Goal: Book appointment/travel/reservation

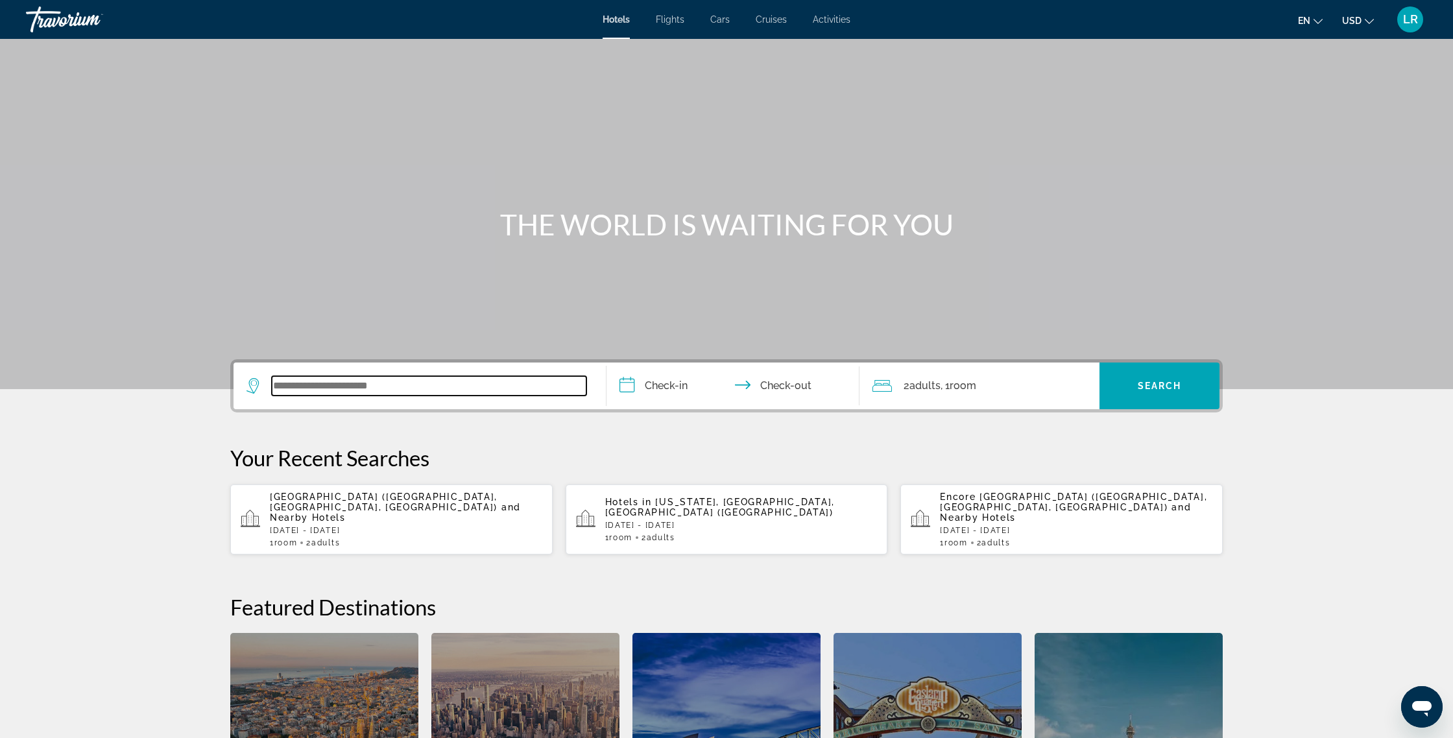
click at [354, 377] on input "Search widget" at bounding box center [429, 385] width 315 height 19
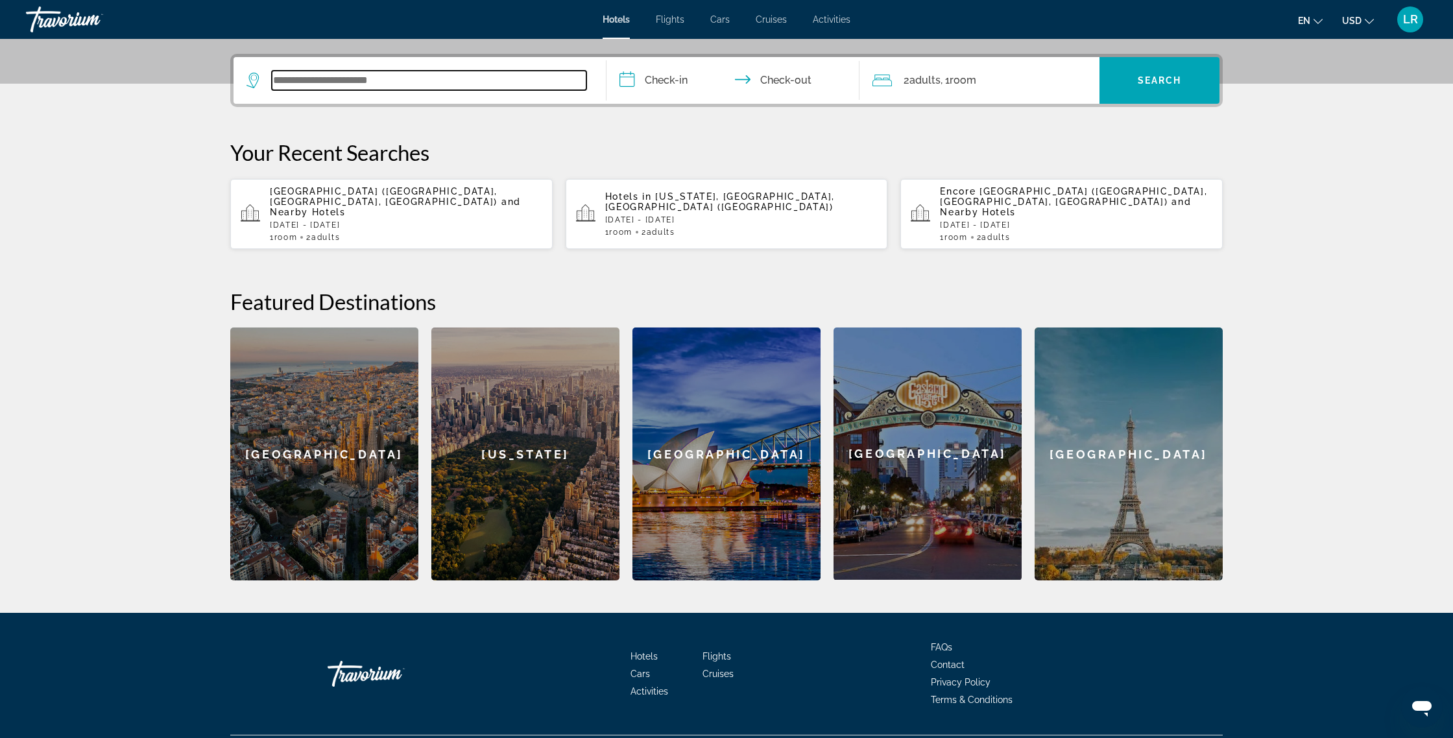
scroll to position [317, 0]
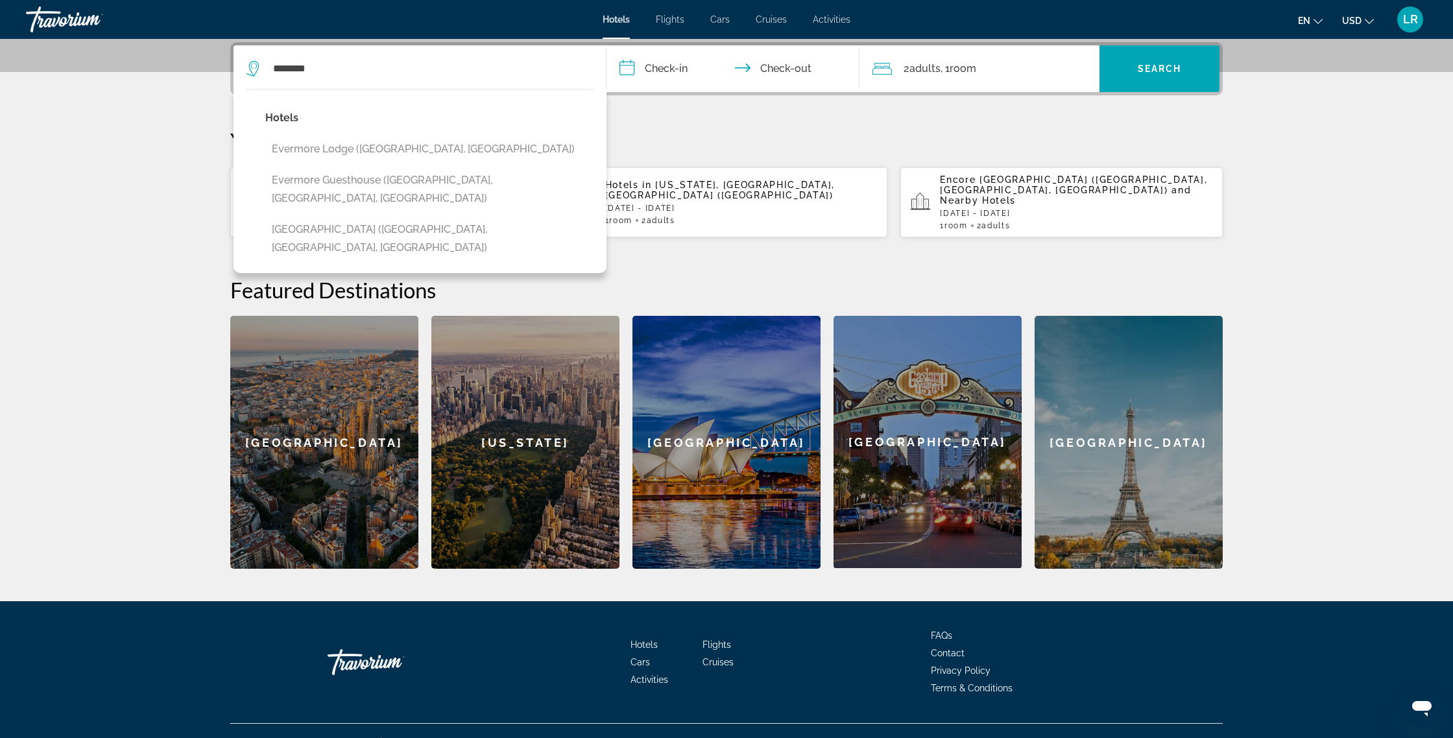
click at [440, 217] on button "[GEOGRAPHIC_DATA] ([GEOGRAPHIC_DATA], [GEOGRAPHIC_DATA], [GEOGRAPHIC_DATA])" at bounding box center [429, 238] width 328 height 43
type input "**********"
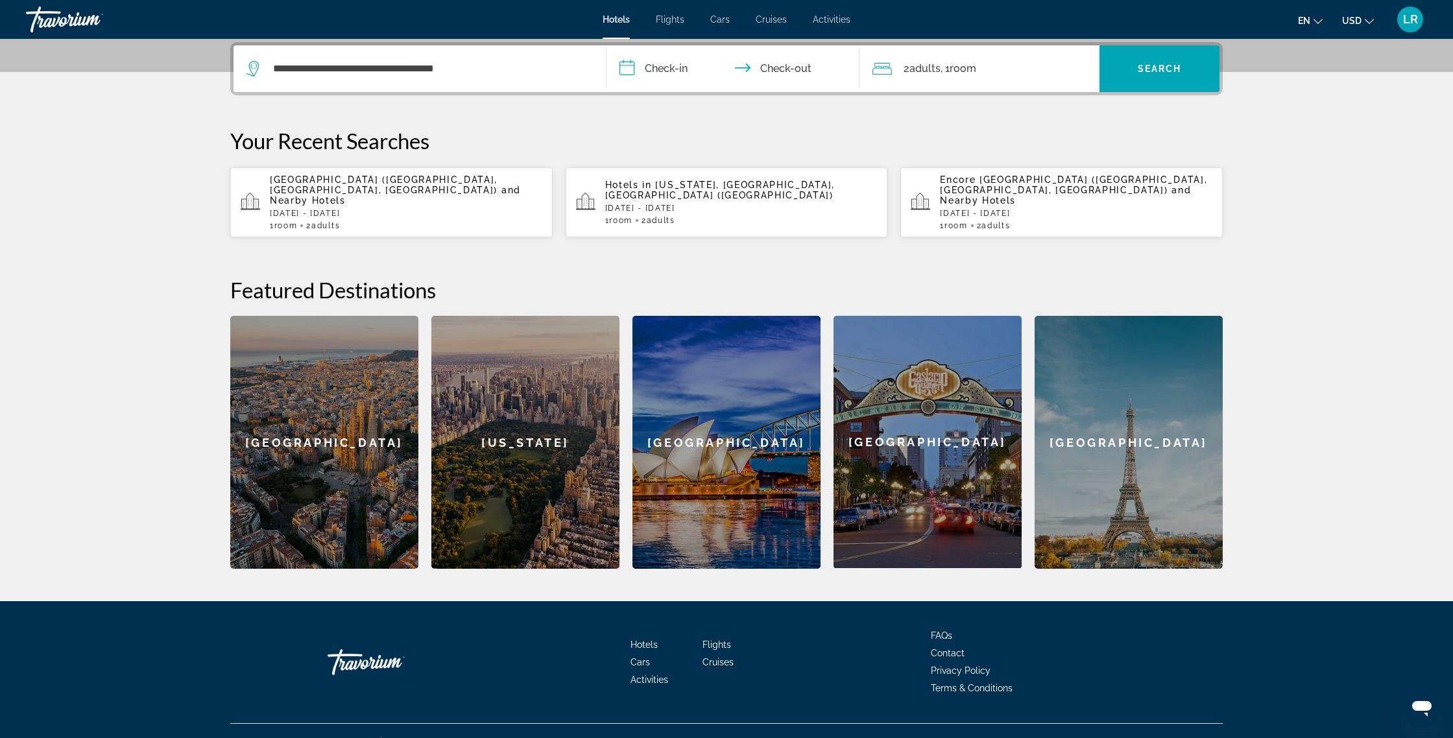
click at [667, 72] on input "**********" at bounding box center [735, 70] width 258 height 51
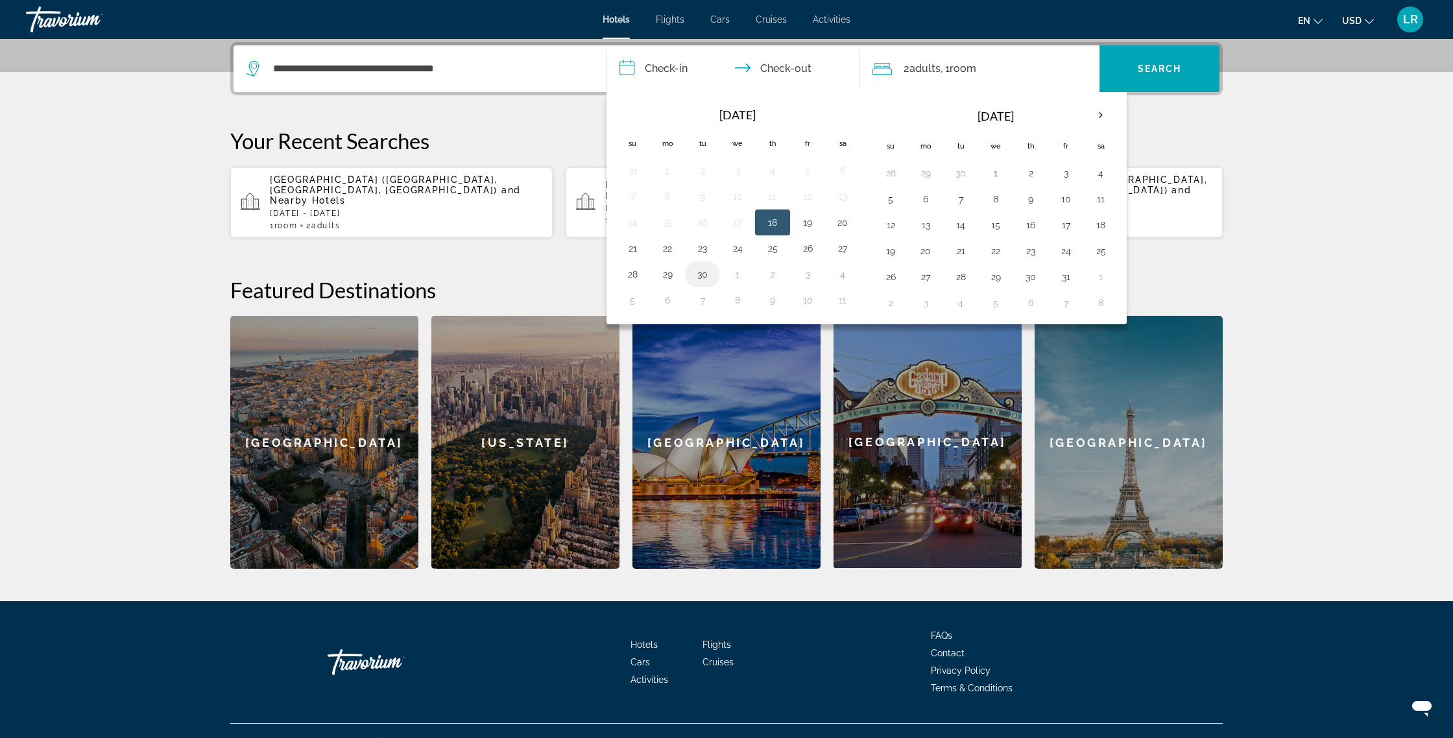
click at [708, 277] on button "30" at bounding box center [702, 274] width 21 height 18
click at [835, 247] on button "27" at bounding box center [842, 248] width 21 height 18
type input "**********"
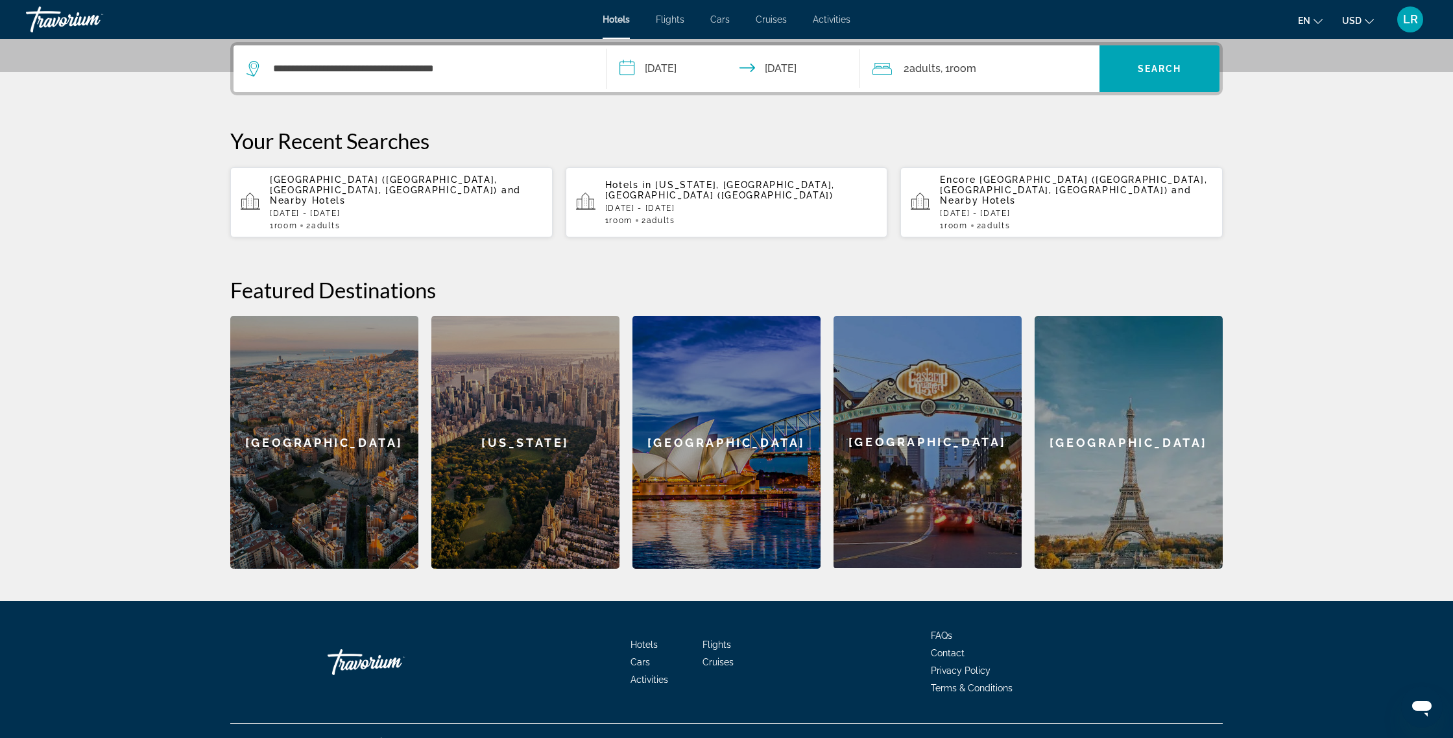
click at [899, 78] on div "2 Adult Adults , 1 Room rooms" at bounding box center [985, 68] width 227 height 47
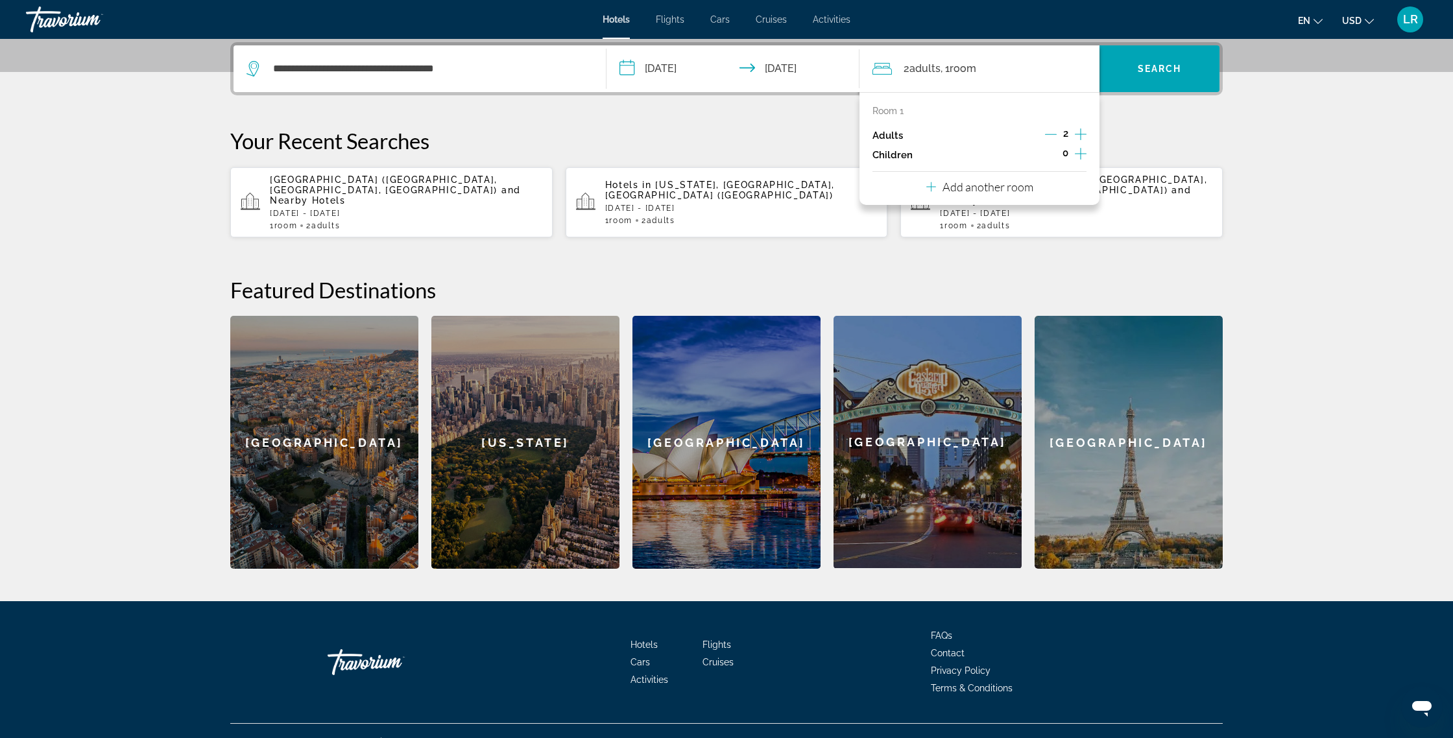
click at [1079, 135] on icon "Increment adults" at bounding box center [1081, 134] width 12 height 16
click at [1132, 68] on span "Search widget" at bounding box center [1159, 68] width 120 height 31
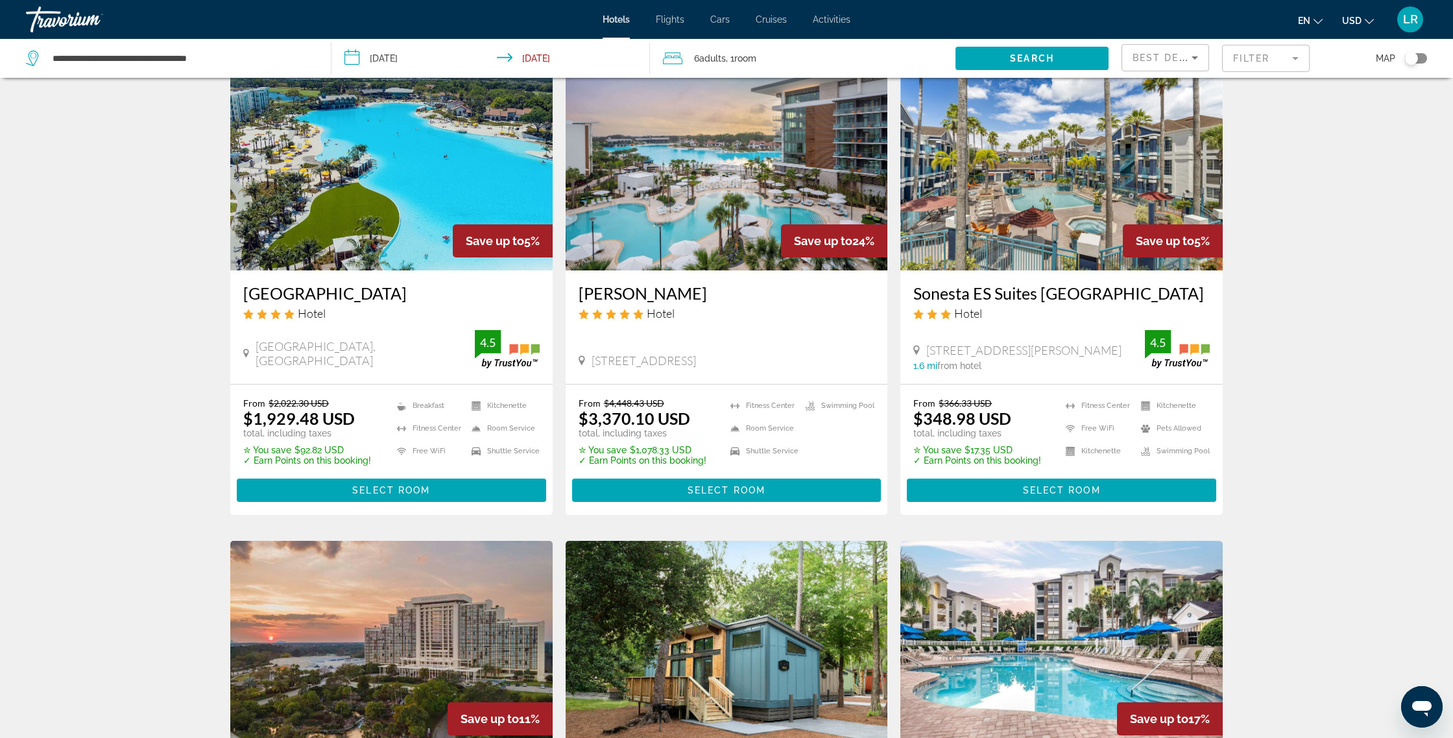
scroll to position [51, 0]
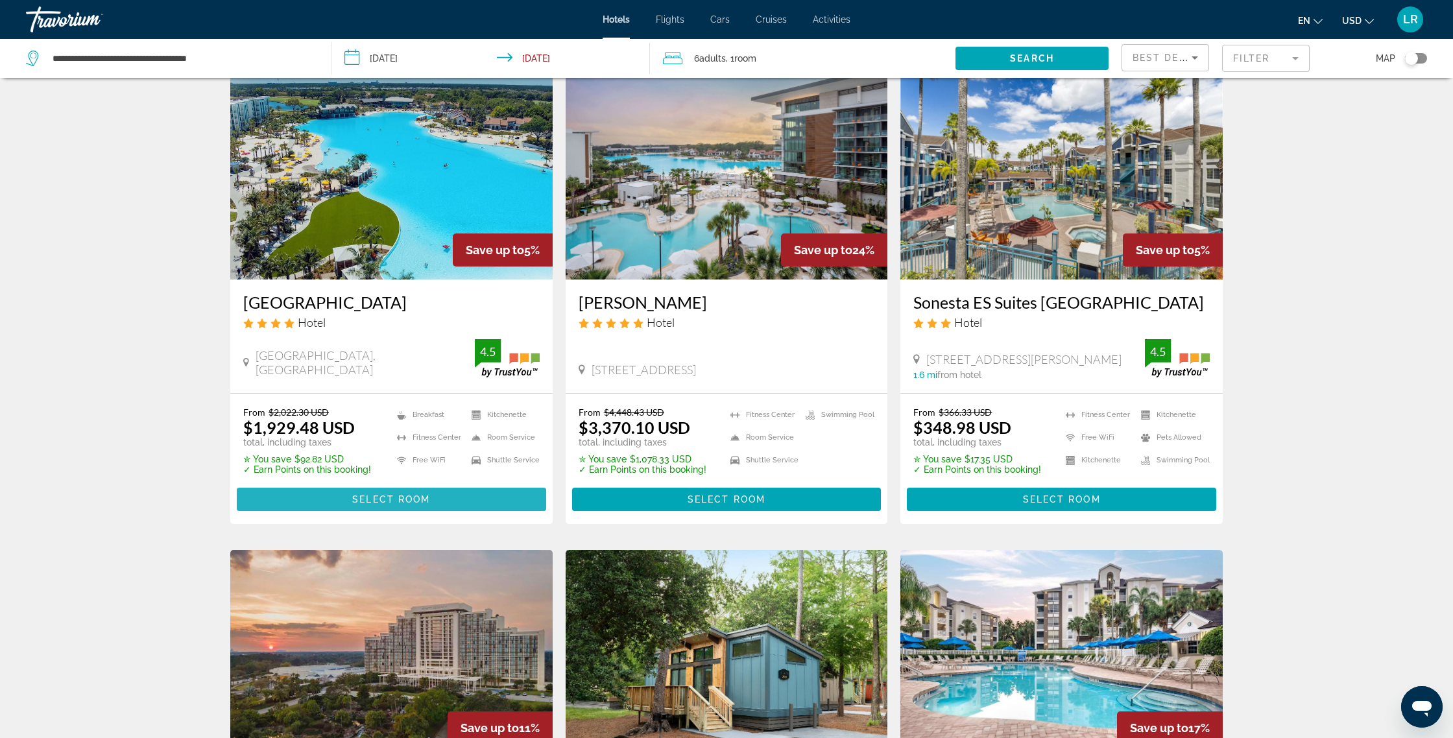
click at [470, 515] on span "Main content" at bounding box center [391, 499] width 309 height 31
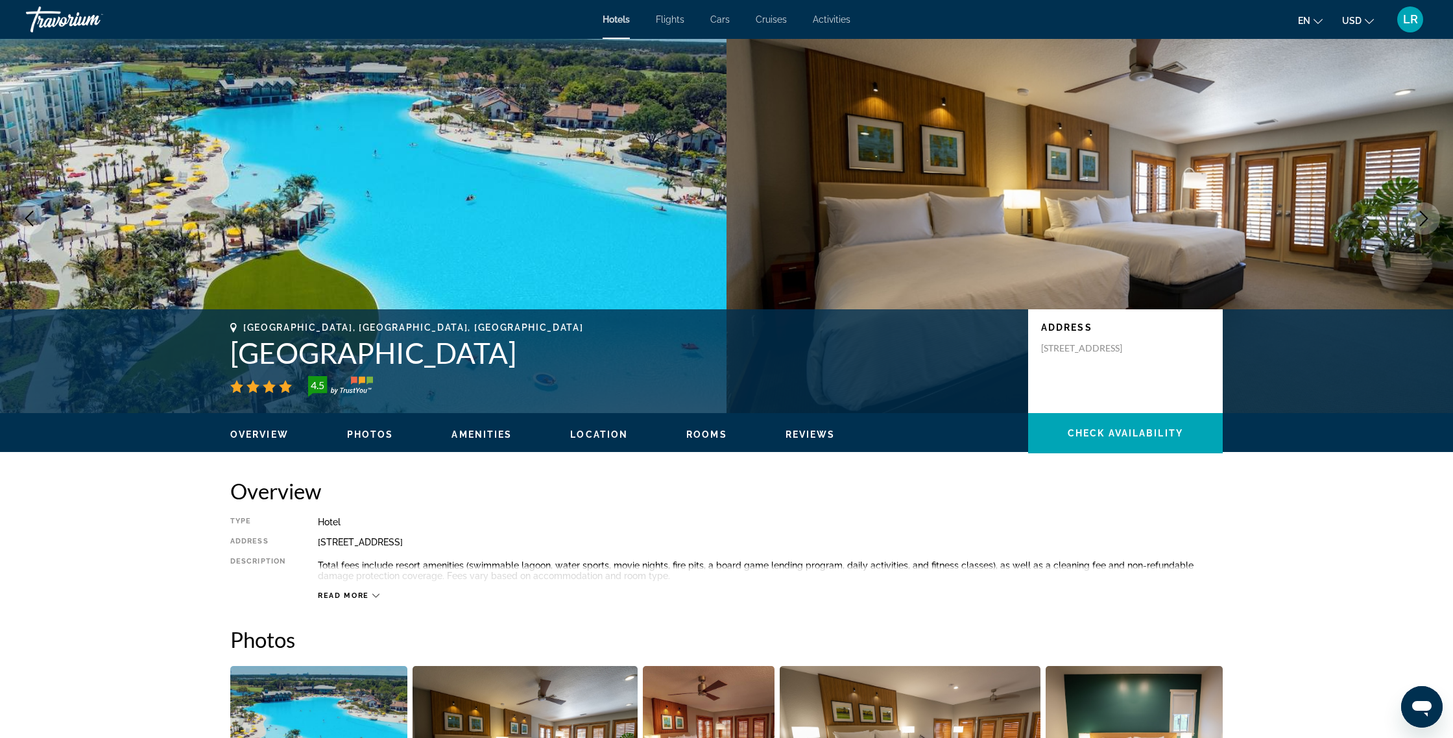
scroll to position [21, 0]
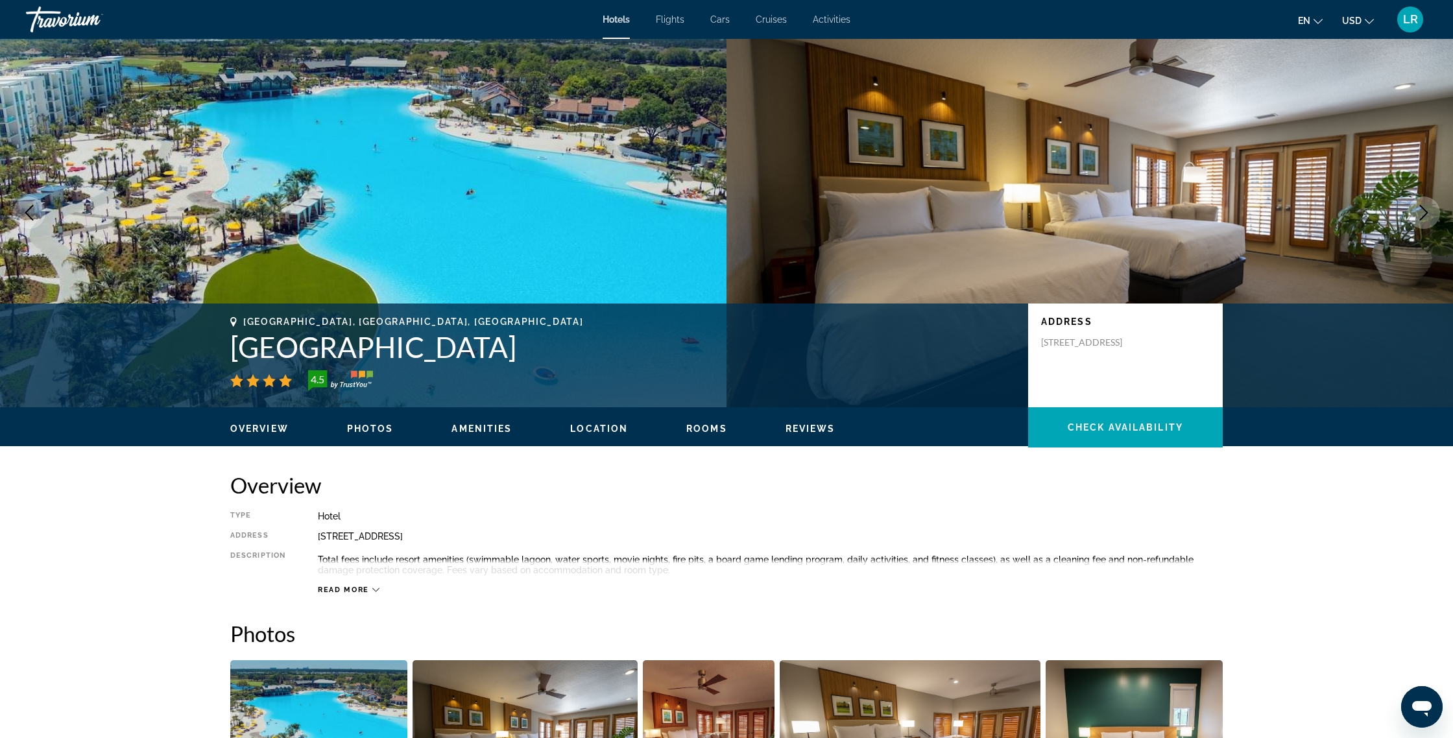
click at [1434, 213] on button "Next image" at bounding box center [1423, 213] width 32 height 32
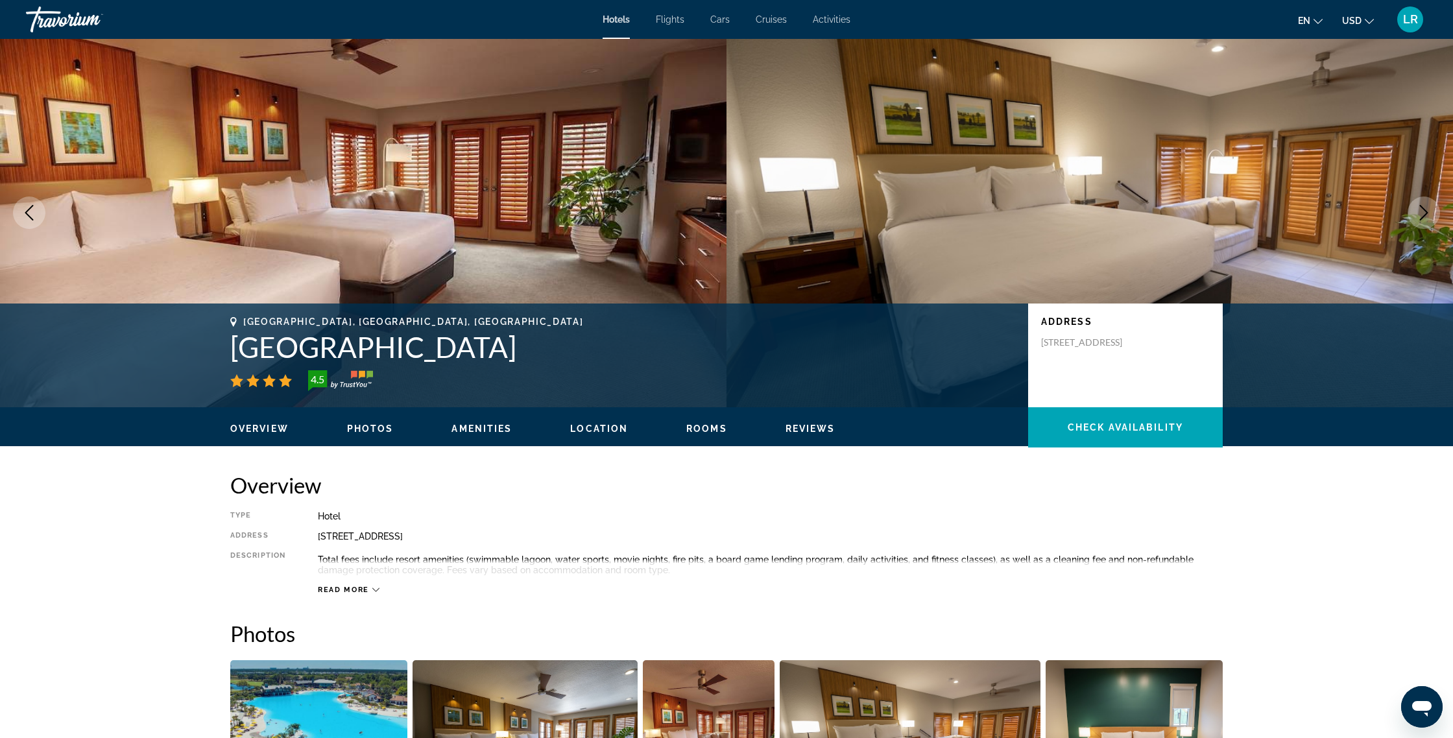
click at [1434, 213] on button "Next image" at bounding box center [1423, 213] width 32 height 32
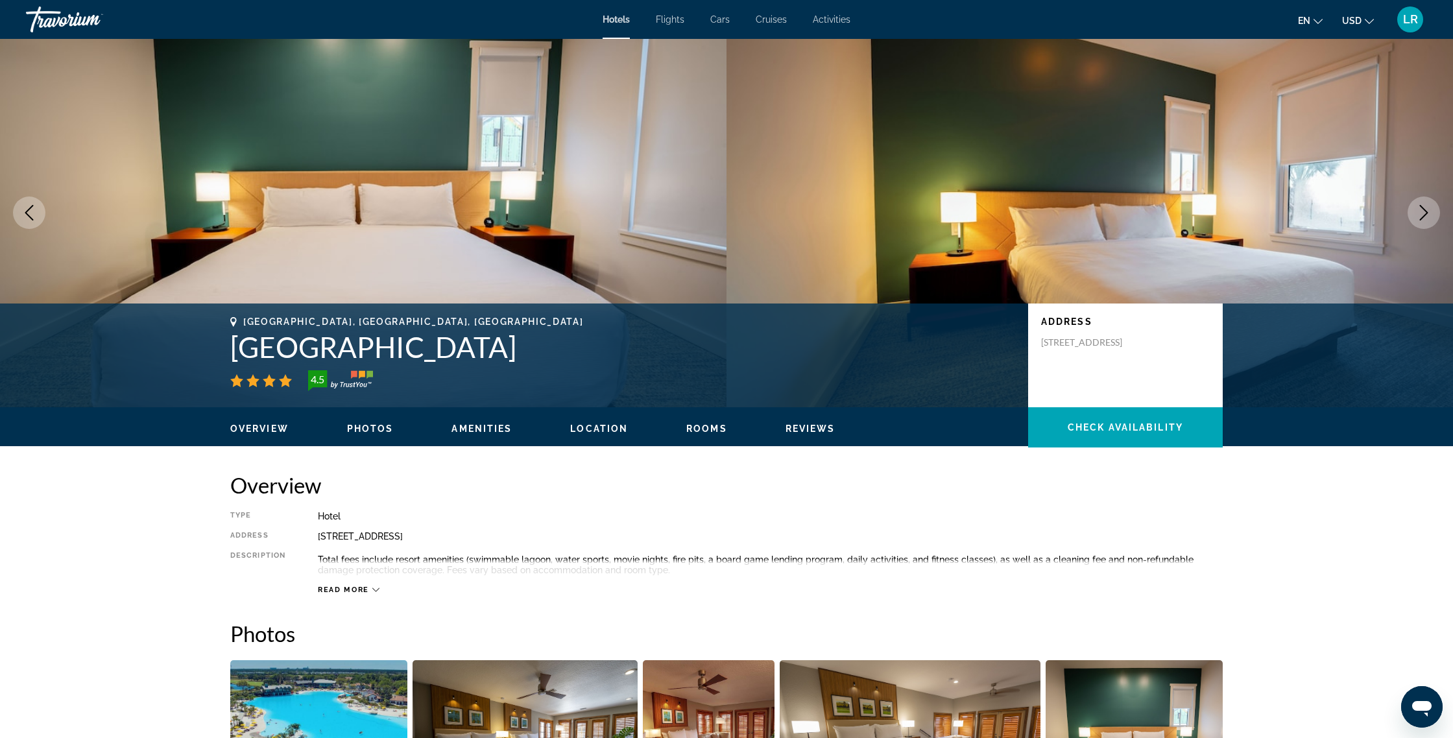
click at [1434, 213] on button "Next image" at bounding box center [1423, 213] width 32 height 32
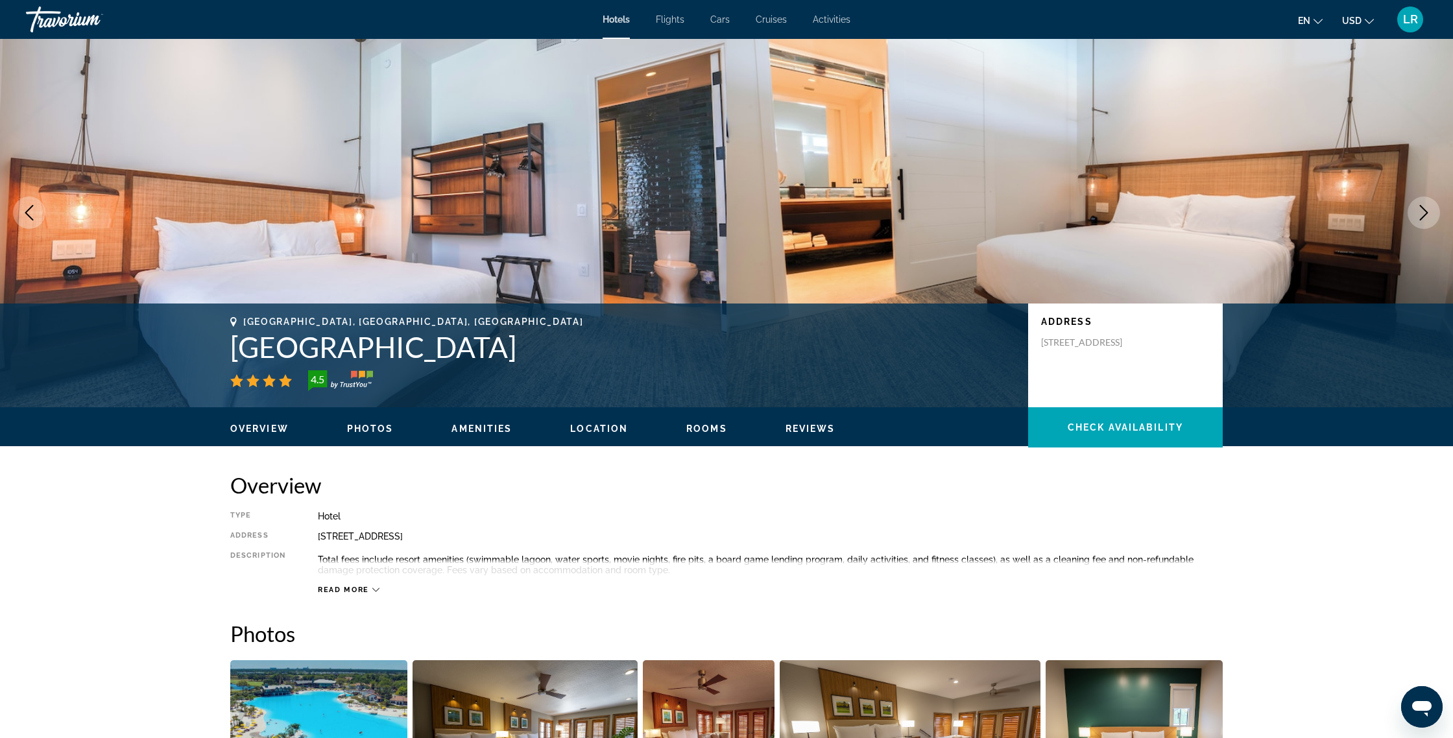
click at [1434, 213] on button "Next image" at bounding box center [1423, 213] width 32 height 32
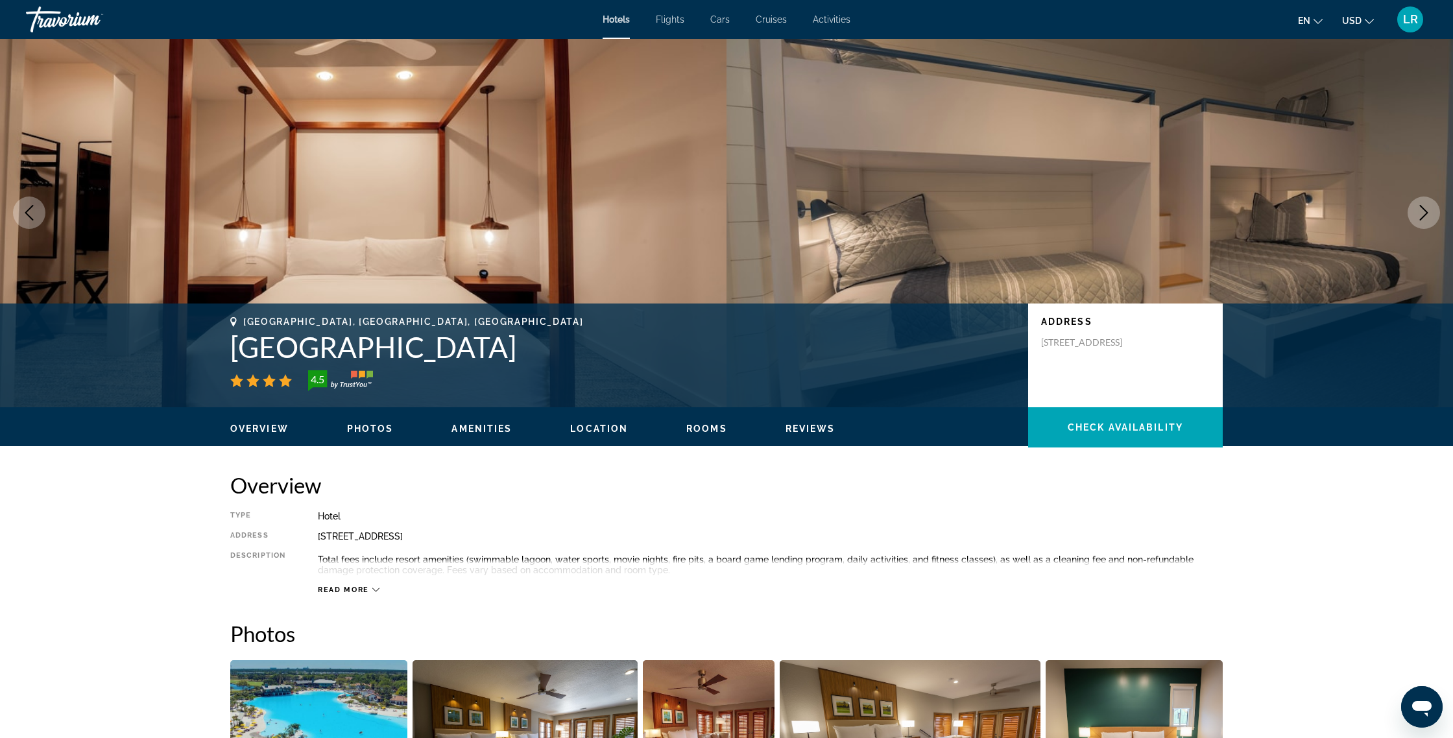
click at [1434, 213] on button "Next image" at bounding box center [1423, 213] width 32 height 32
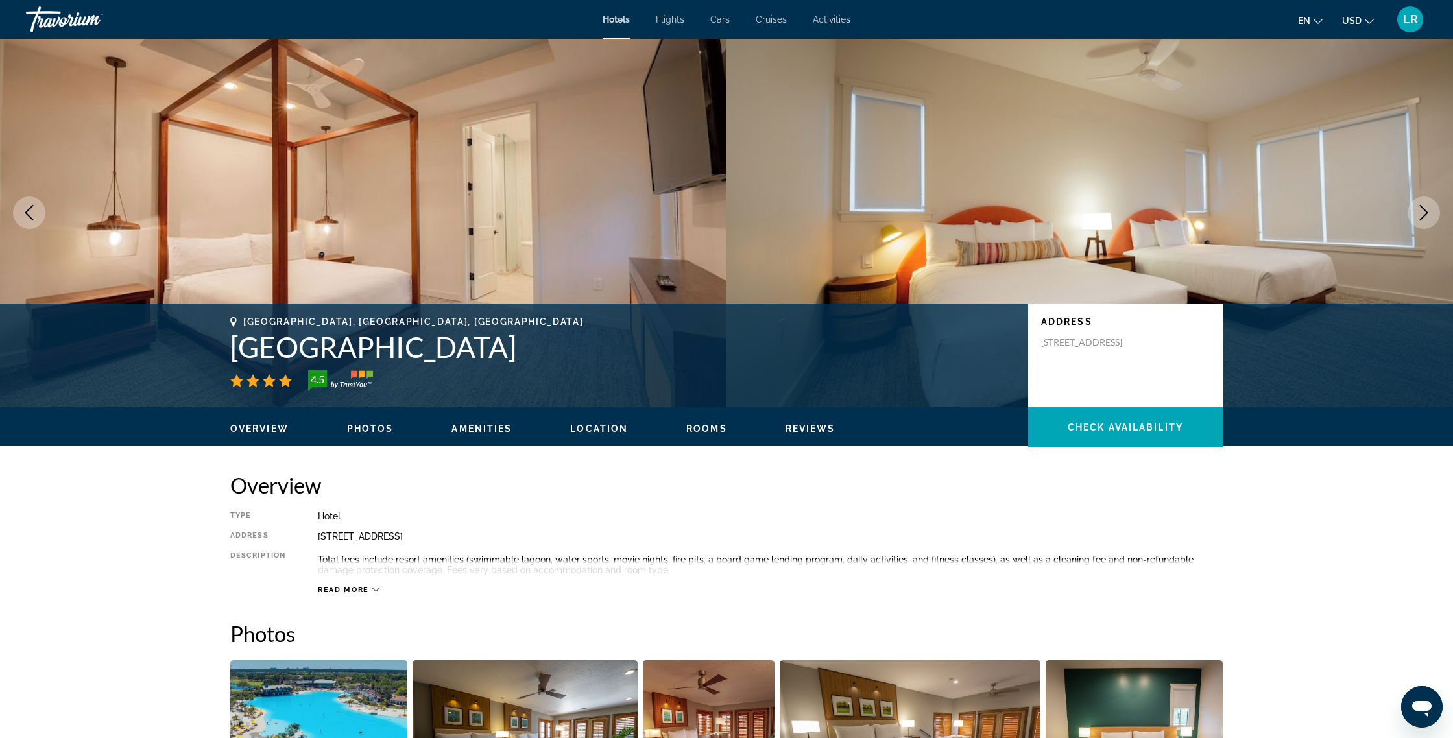
click at [1434, 213] on button "Next image" at bounding box center [1423, 213] width 32 height 32
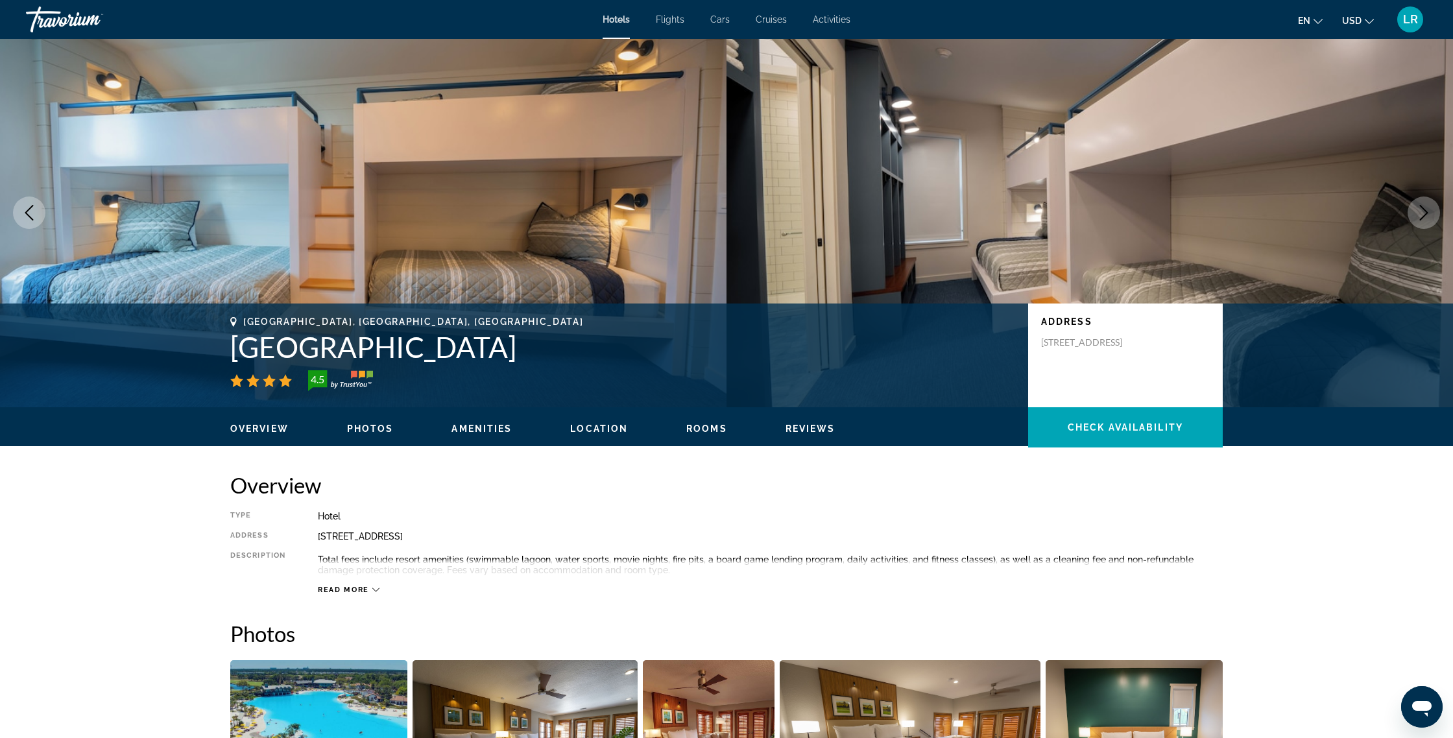
click at [1434, 213] on button "Next image" at bounding box center [1423, 213] width 32 height 32
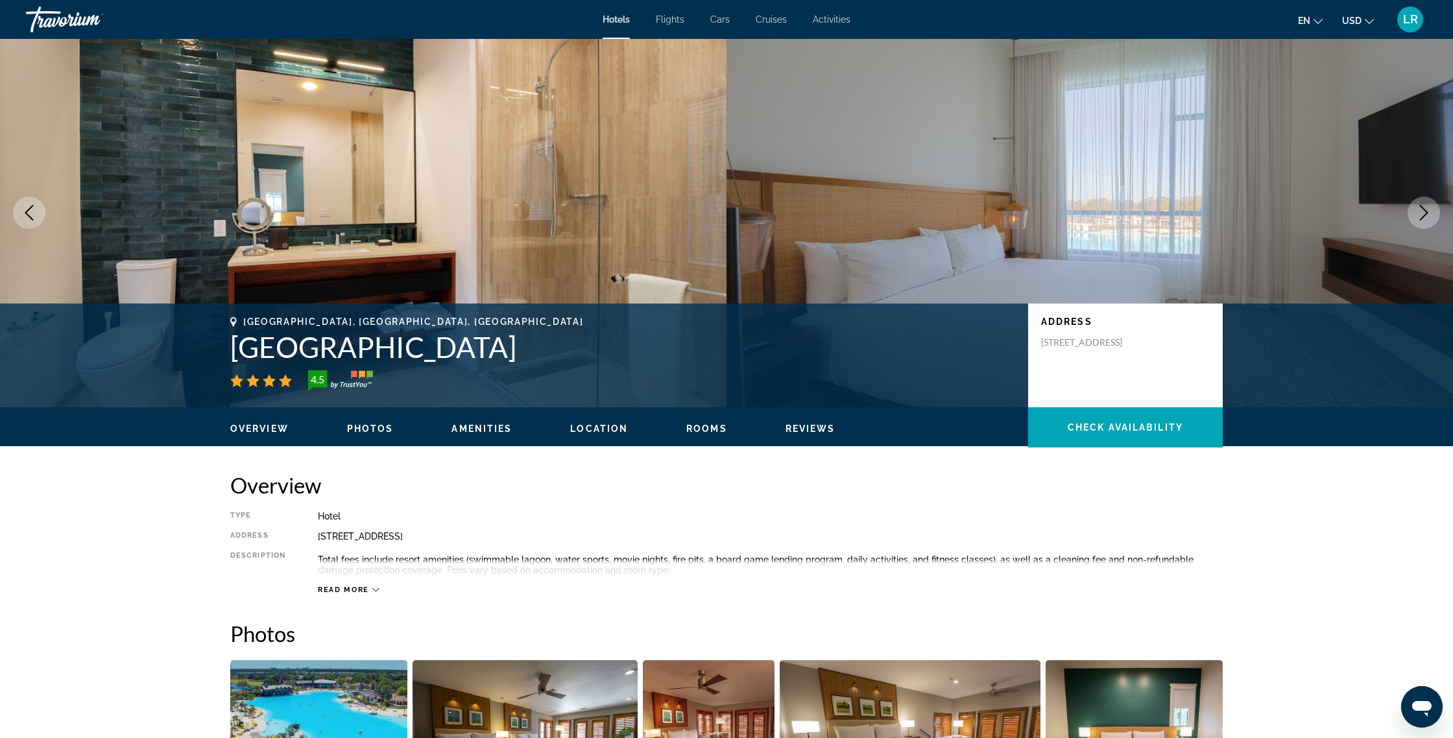
click at [1434, 213] on button "Next image" at bounding box center [1423, 213] width 32 height 32
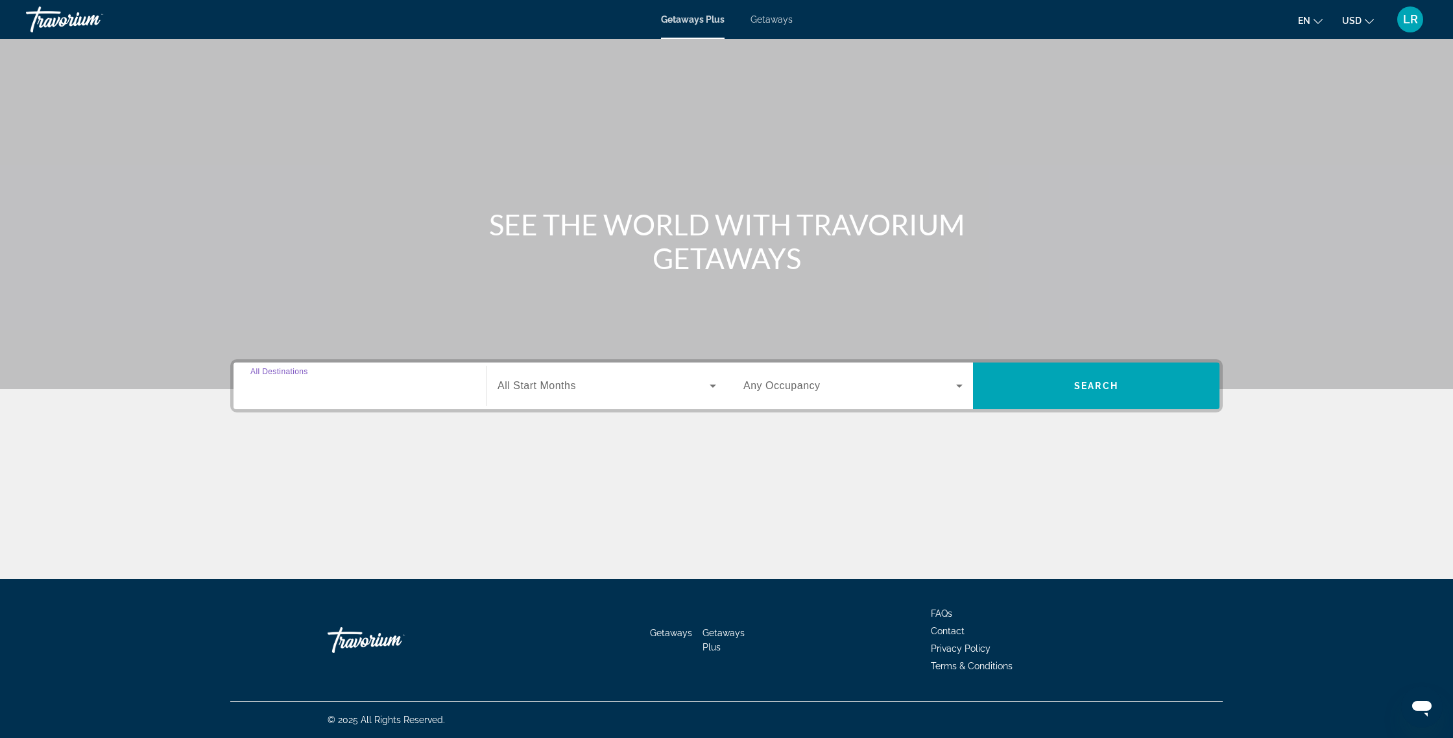
click at [434, 385] on input "Destination All Destinations" at bounding box center [359, 387] width 219 height 16
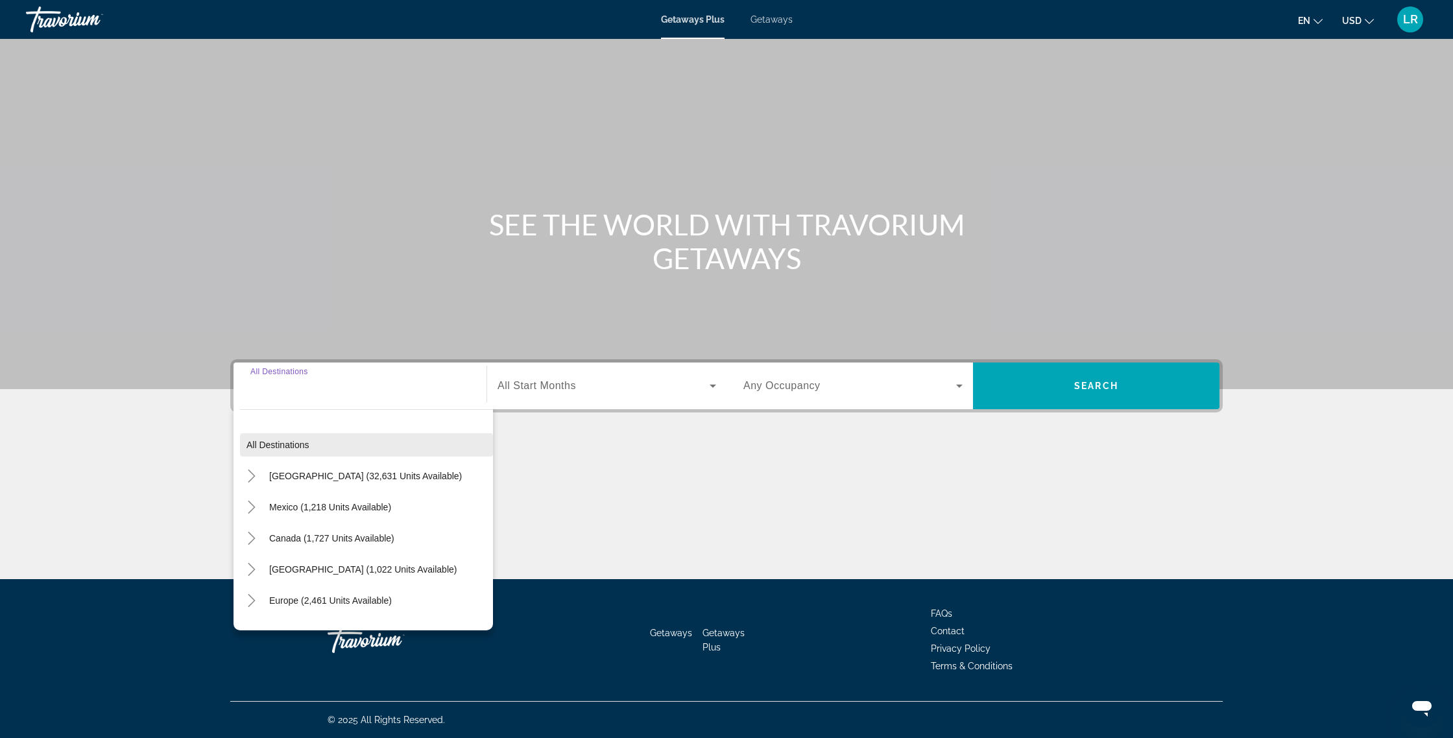
click at [263, 453] on span "Search widget" at bounding box center [366, 444] width 253 height 31
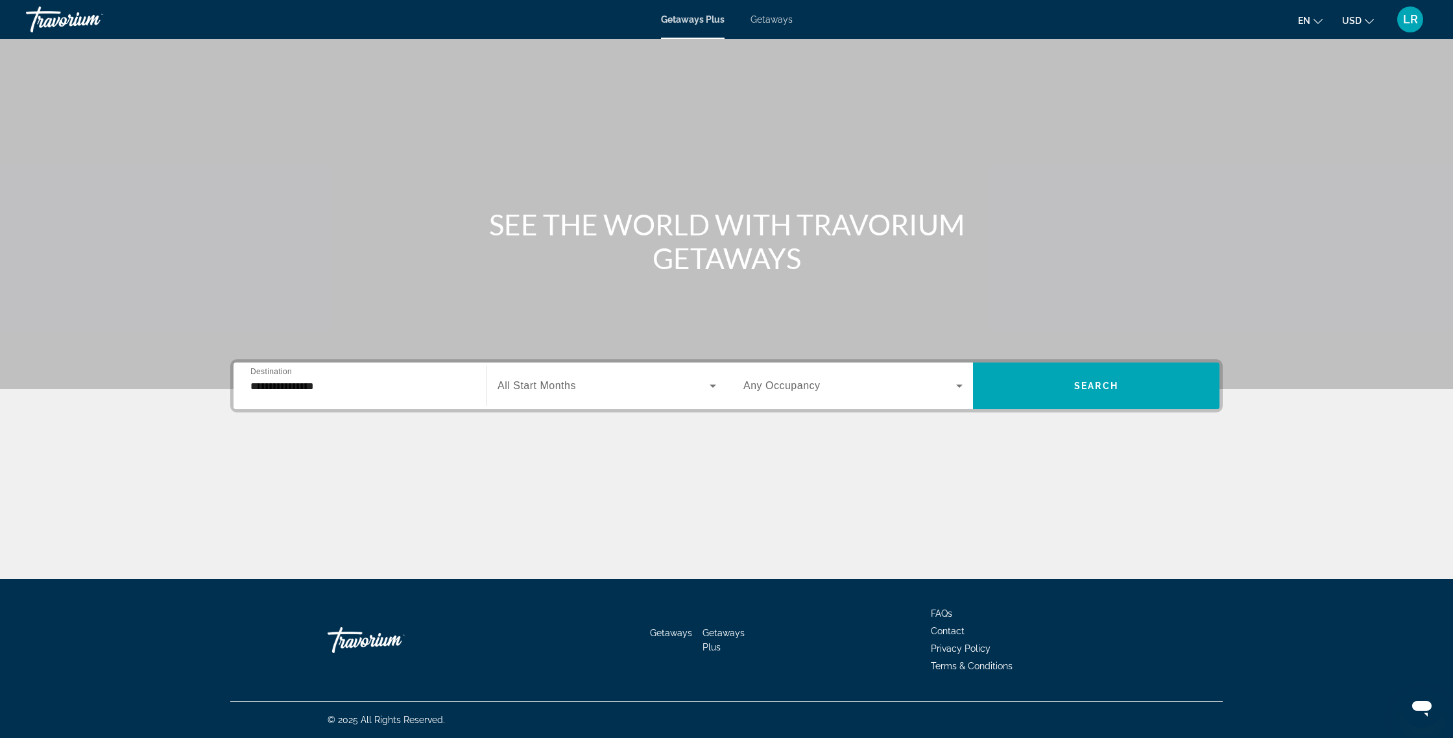
click at [295, 383] on input "**********" at bounding box center [359, 387] width 219 height 16
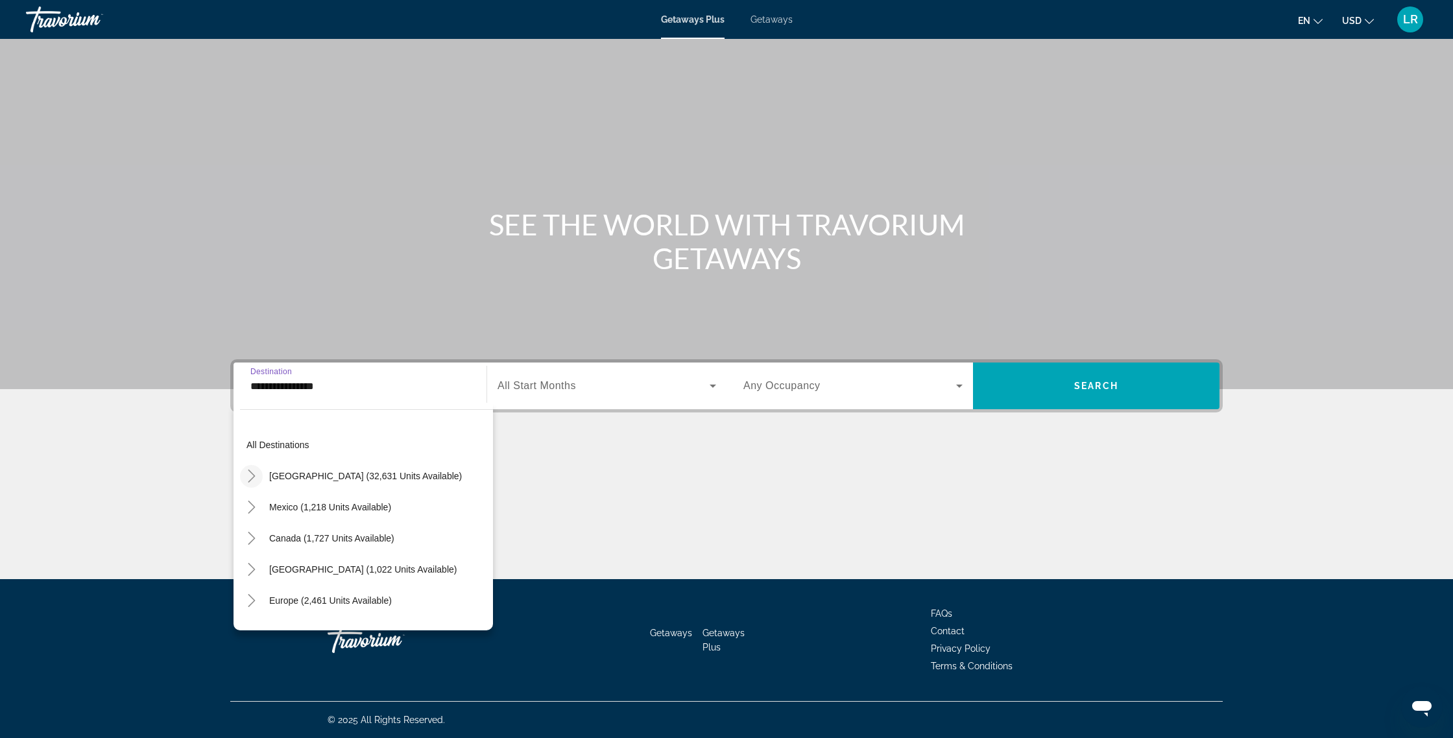
click at [256, 481] on icon "Toggle United States (32,631 units available)" at bounding box center [251, 476] width 13 height 13
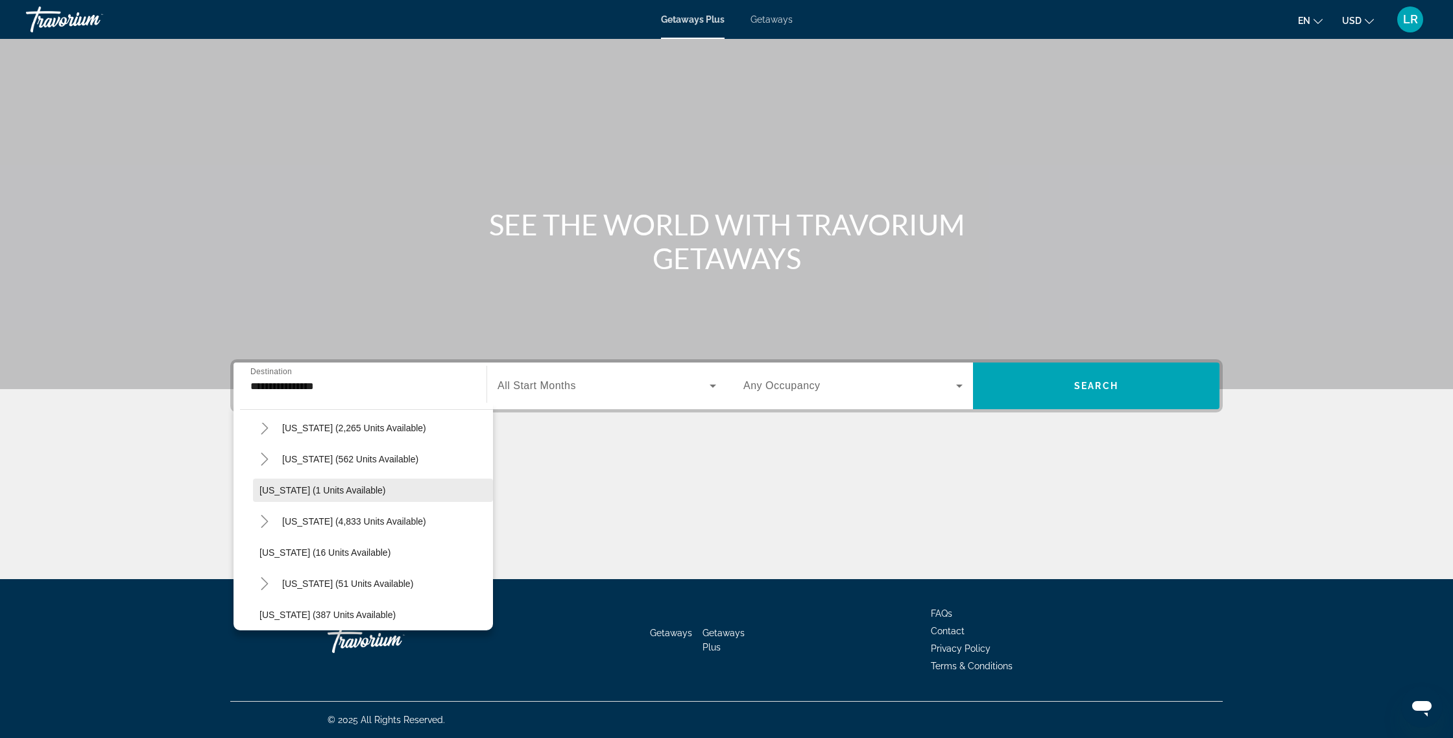
scroll to position [141, 0]
click at [261, 532] on mat-icon "Toggle Florida (4,833 units available)" at bounding box center [264, 522] width 23 height 23
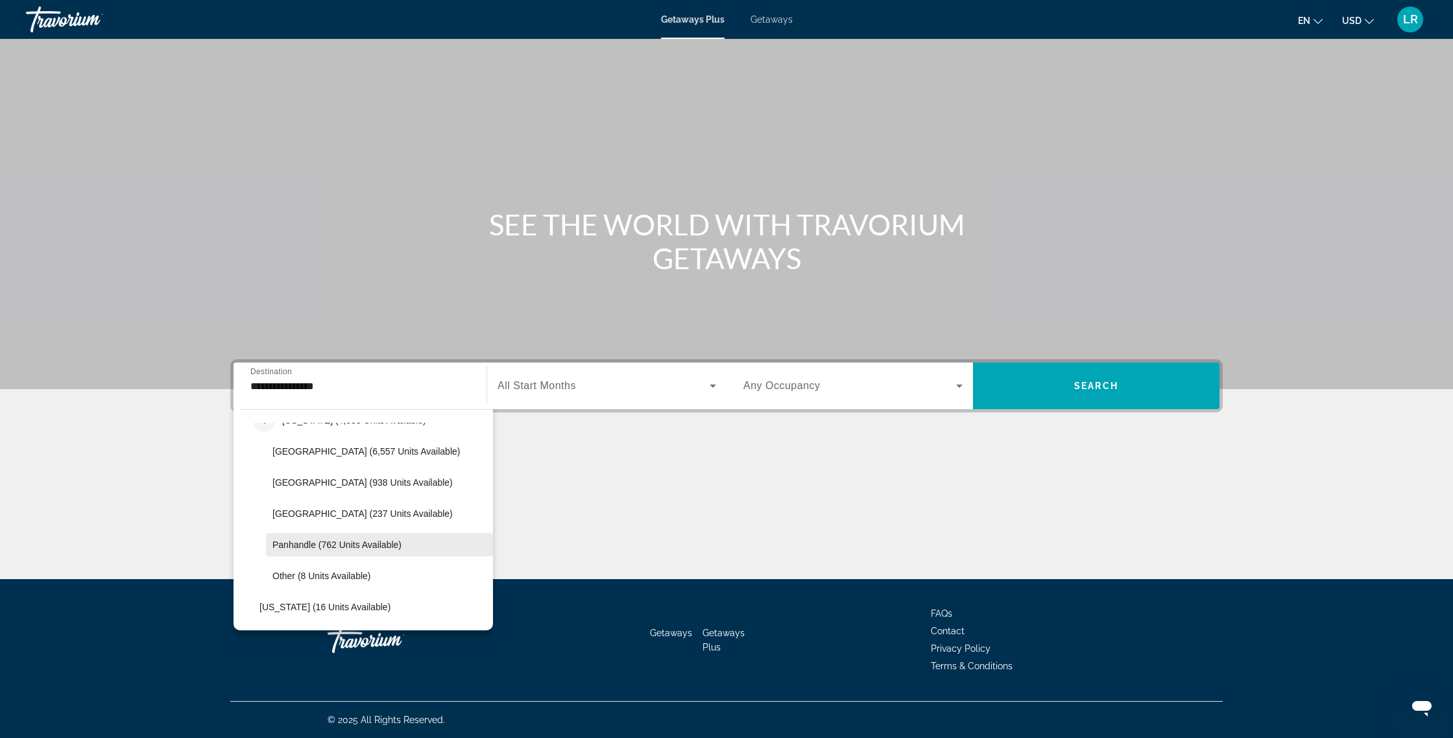
scroll to position [250, 0]
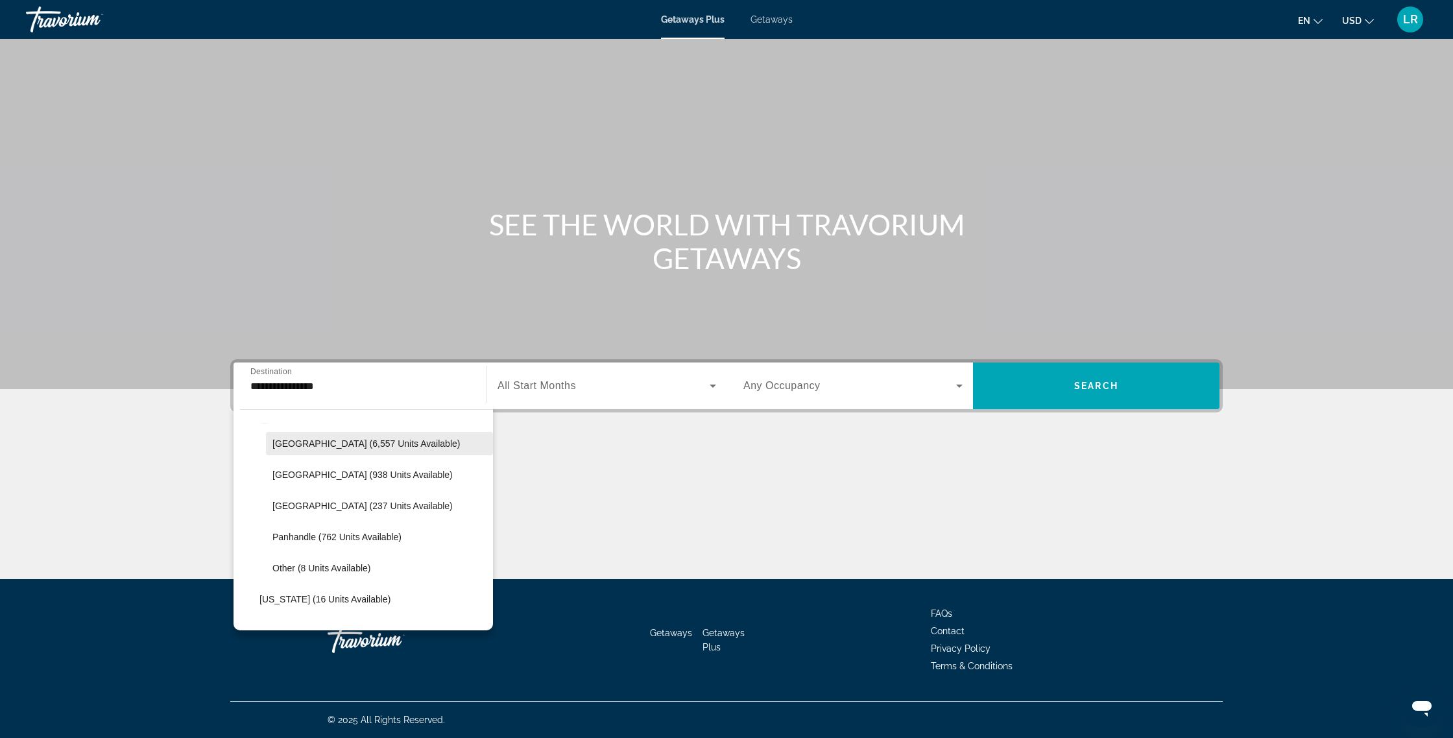
click at [356, 453] on span "Search widget" at bounding box center [379, 443] width 227 height 31
type input "**********"
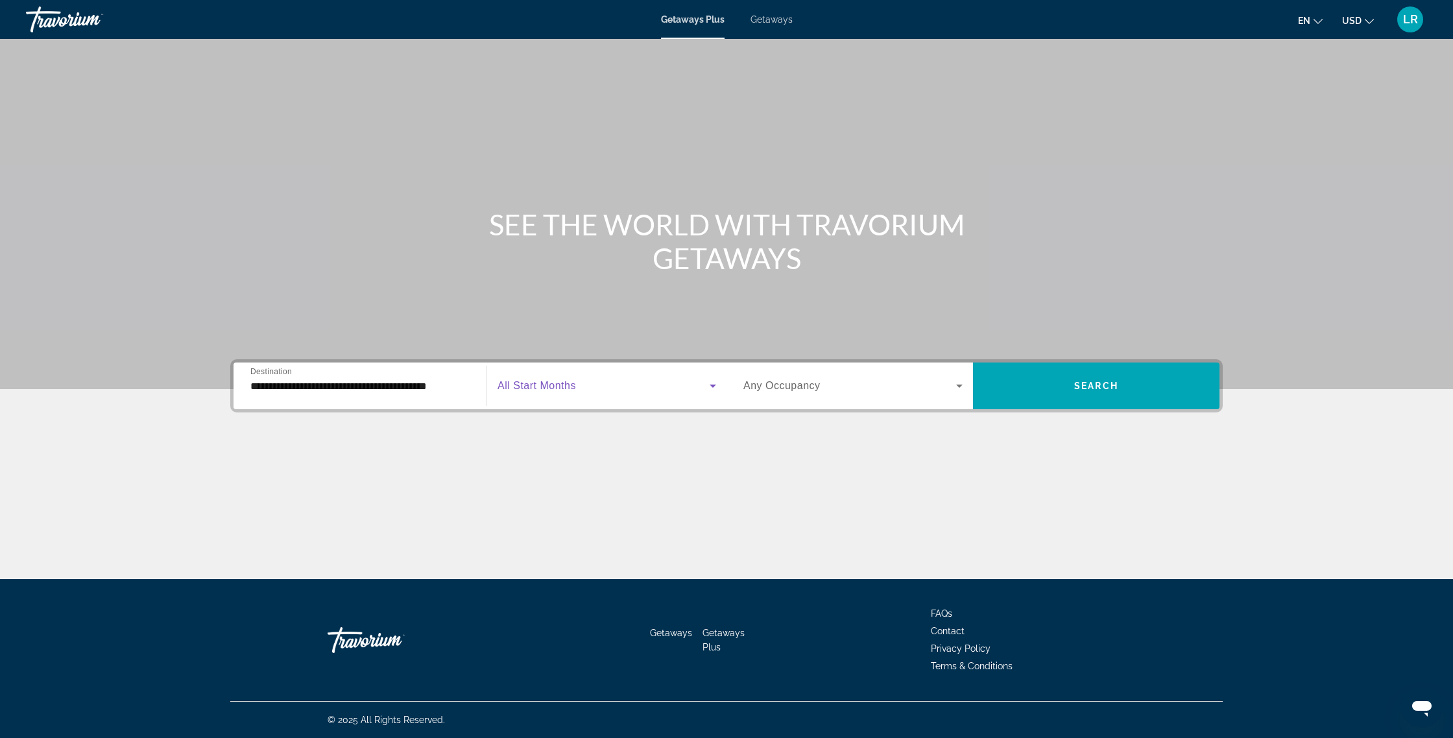
click at [601, 386] on span "Search widget" at bounding box center [603, 386] width 212 height 16
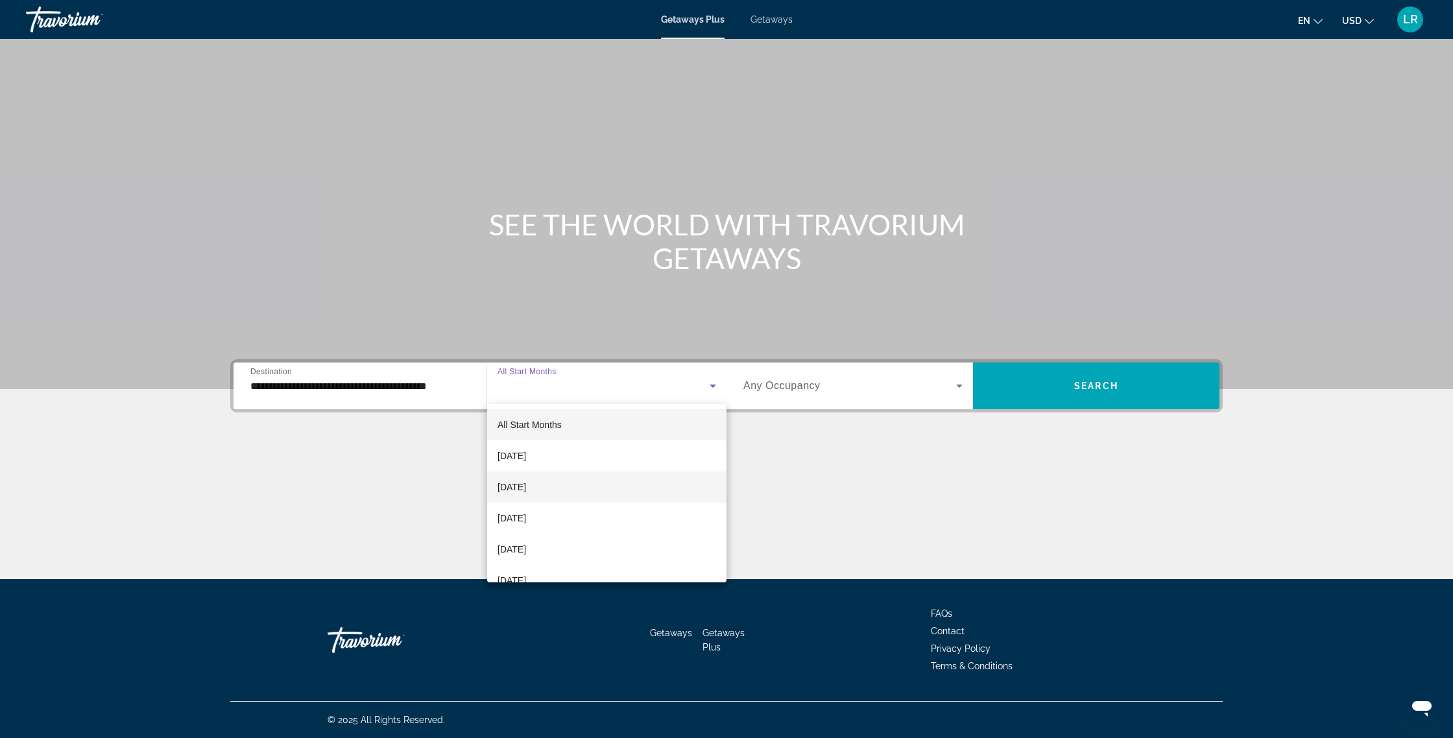
click at [518, 498] on mat-option "October 2025" at bounding box center [606, 487] width 239 height 31
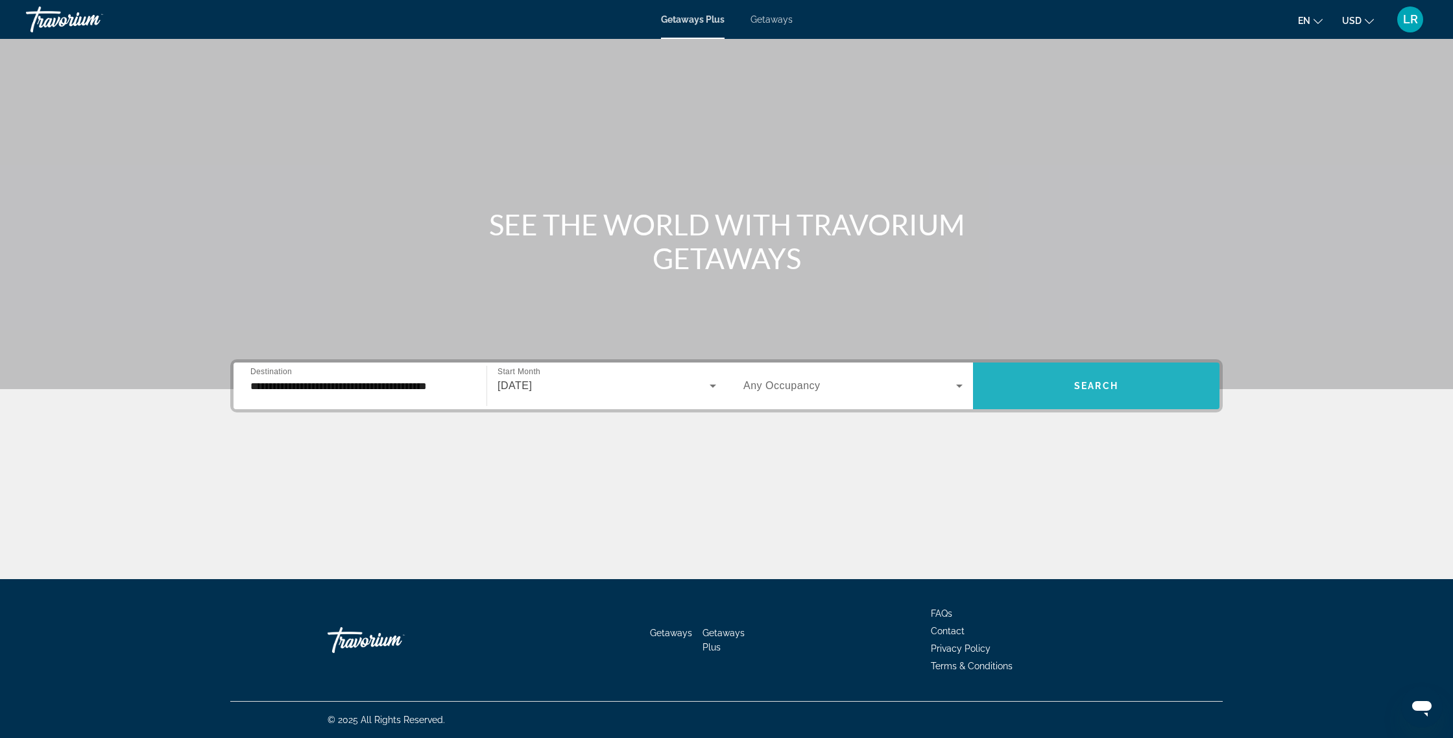
click at [1074, 391] on span "Search widget" at bounding box center [1096, 385] width 246 height 31
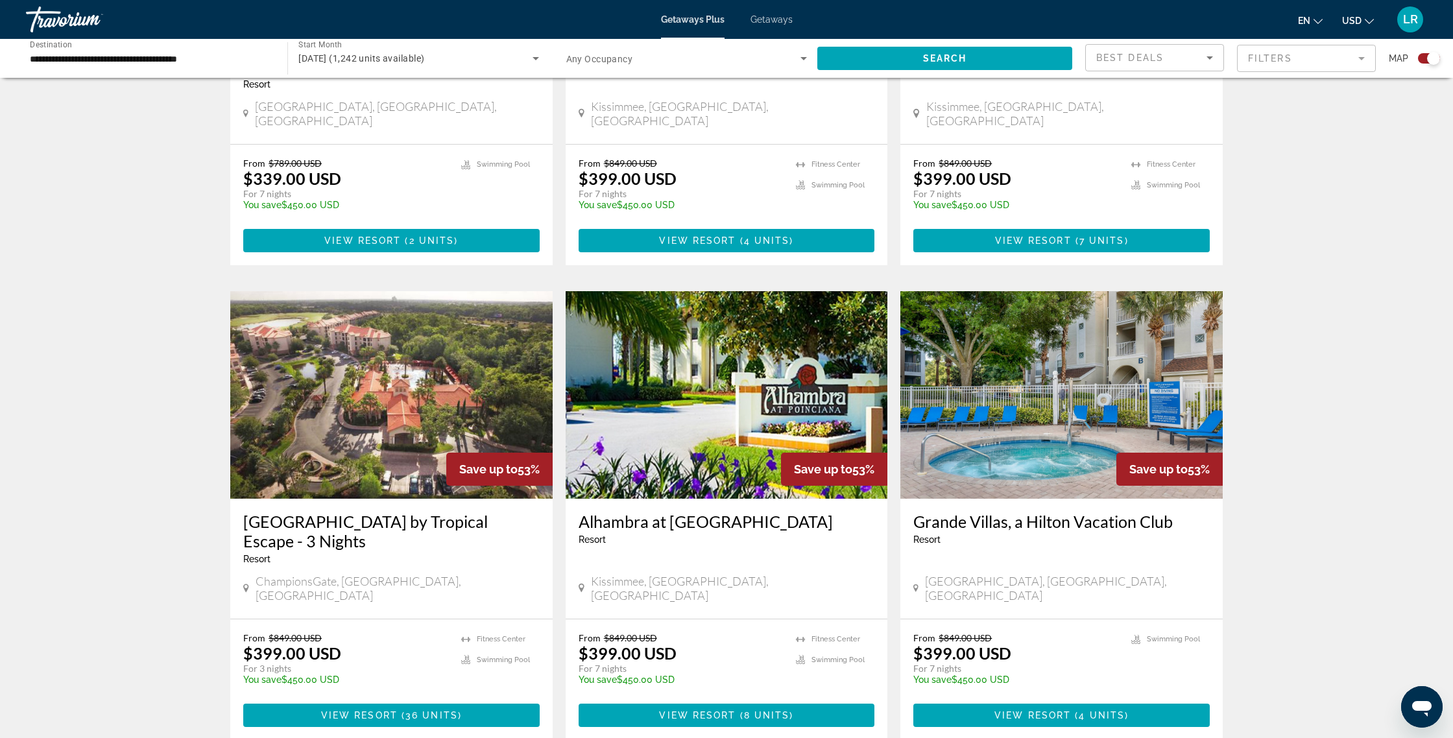
scroll to position [1700, 0]
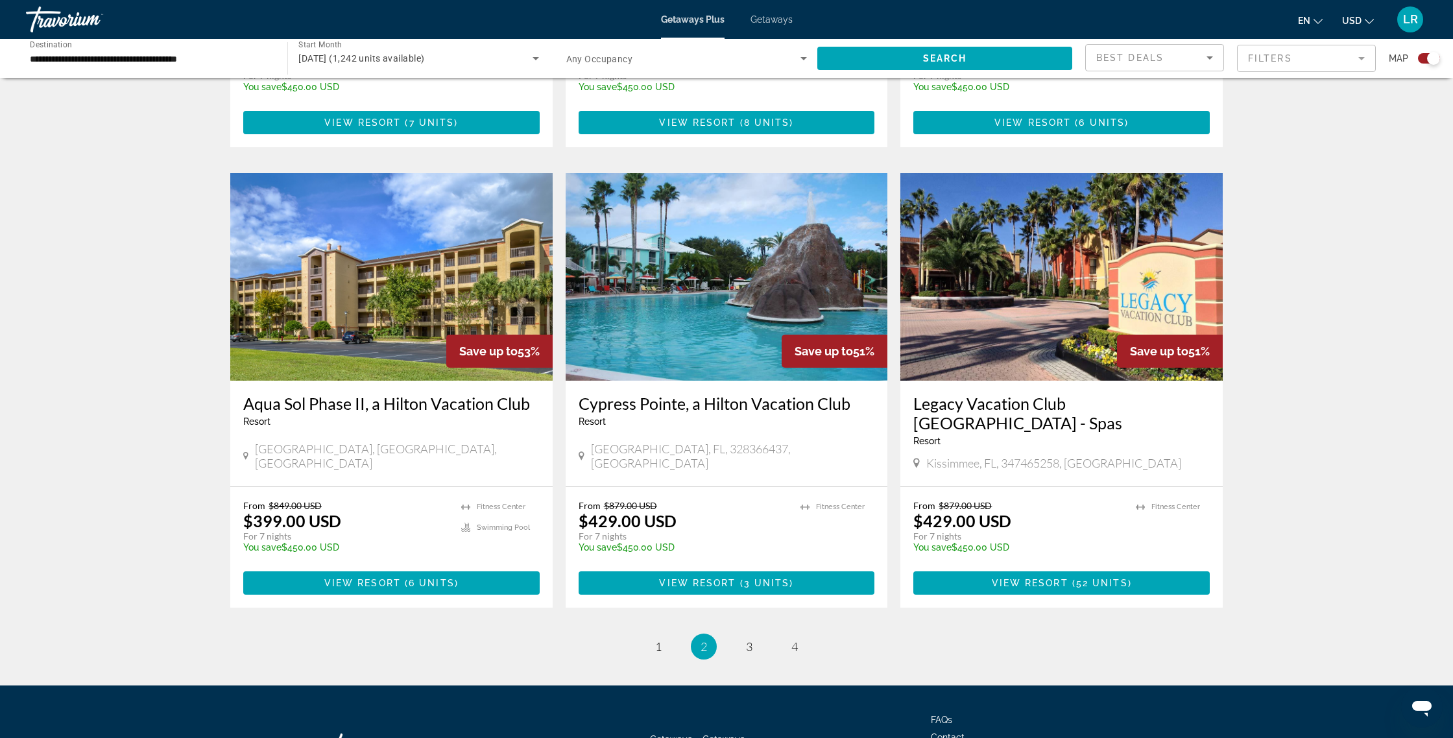
scroll to position [1762, 0]
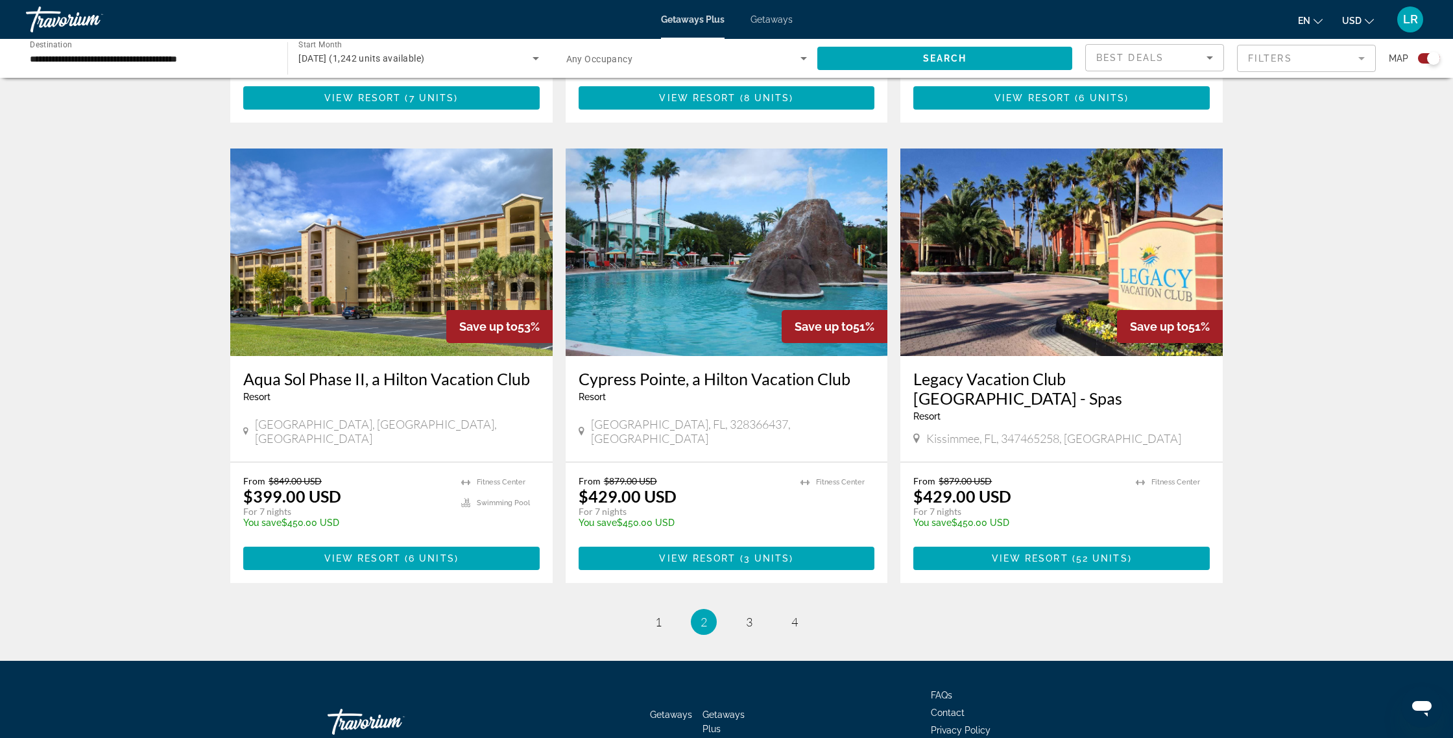
click at [764, 609] on ul "2 / 4 page 1 You're on page 2 page 3 page 4" at bounding box center [726, 622] width 992 height 26
click at [756, 611] on link "page 3" at bounding box center [749, 622] width 23 height 23
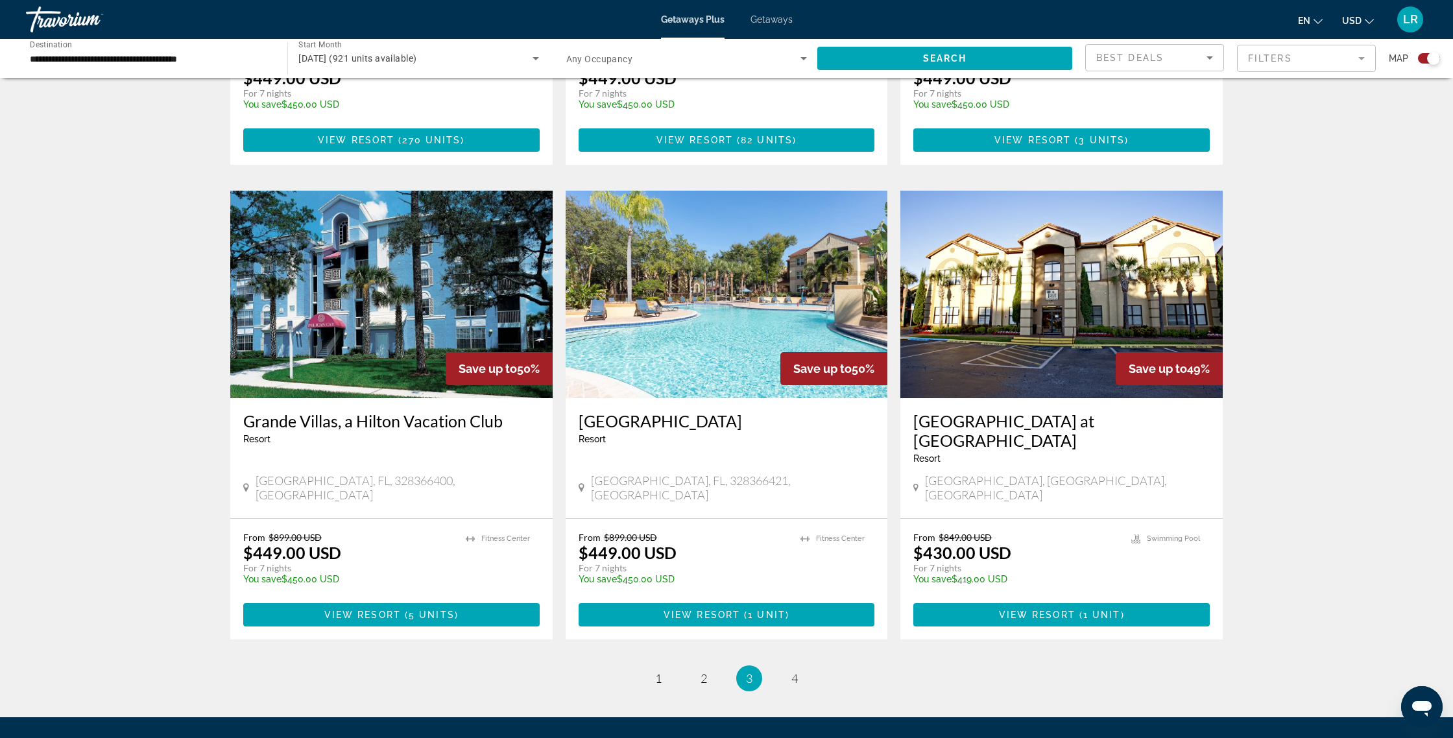
scroll to position [1762, 0]
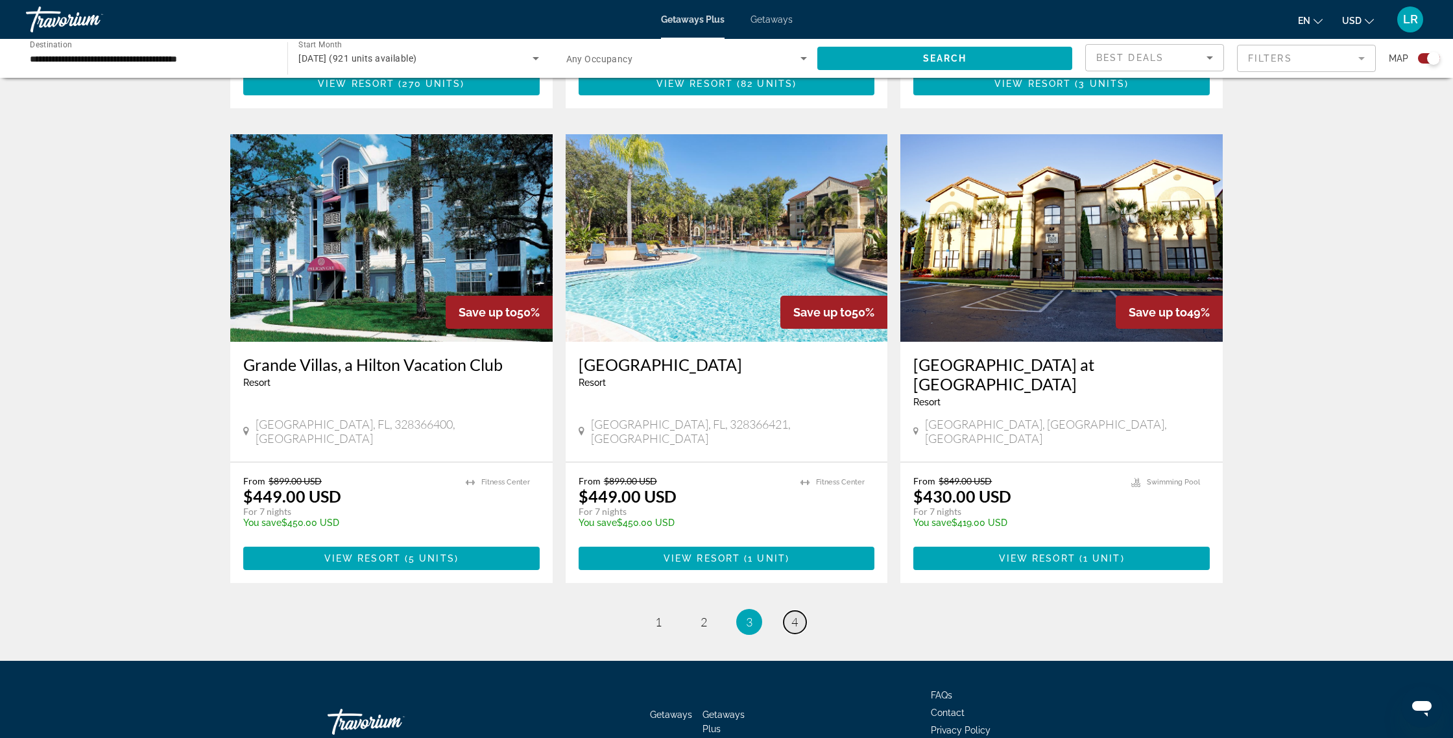
click at [784, 611] on link "page 4" at bounding box center [794, 622] width 23 height 23
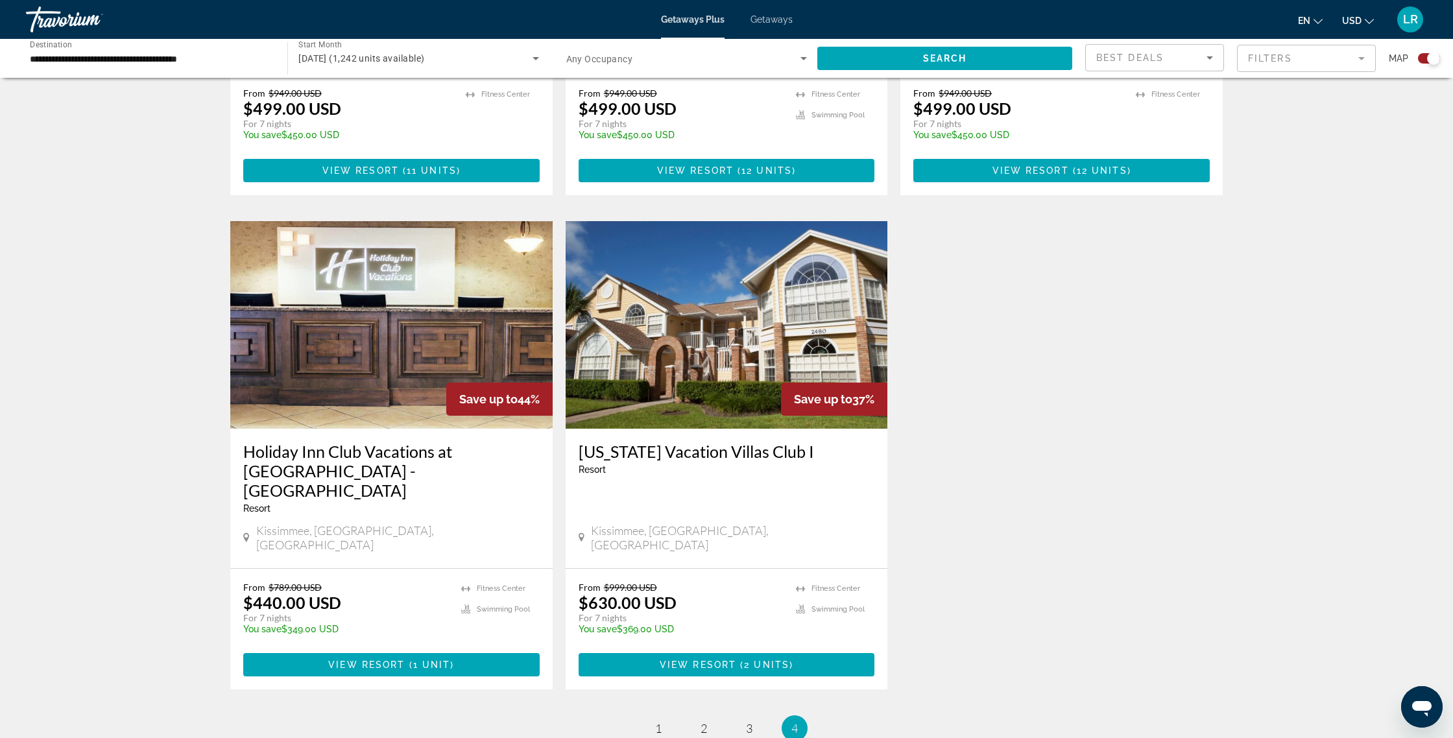
scroll to position [1721, 0]
